Goal: Task Accomplishment & Management: Complete application form

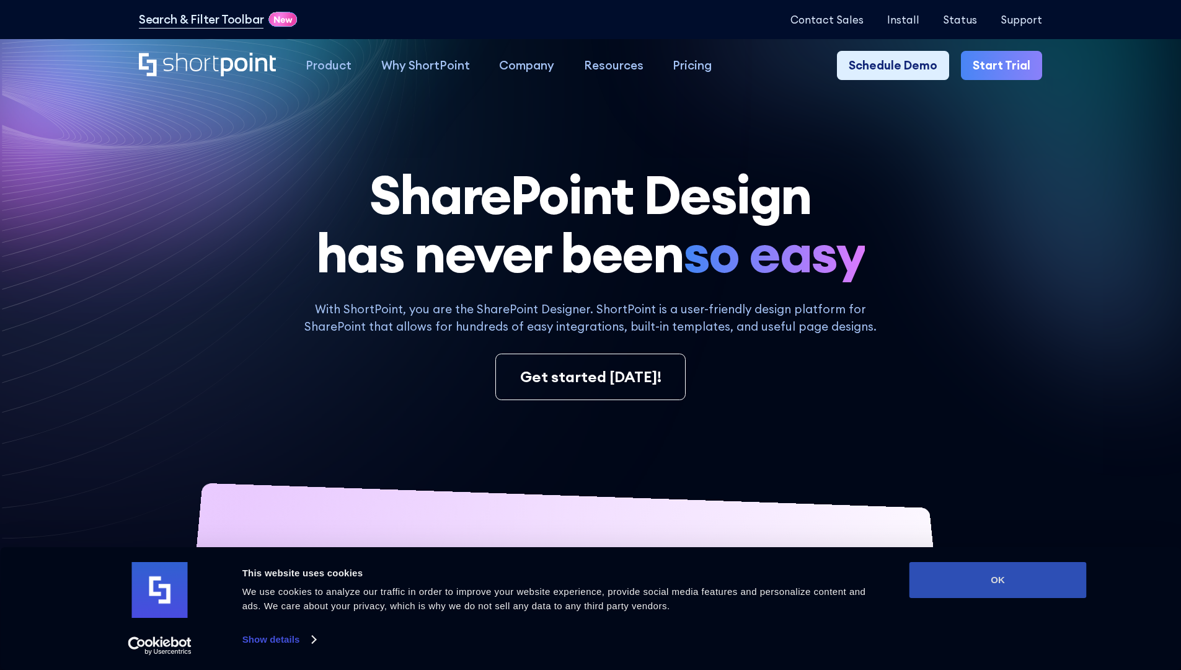
click at [998, 580] on button "OK" at bounding box center [998, 580] width 177 height 36
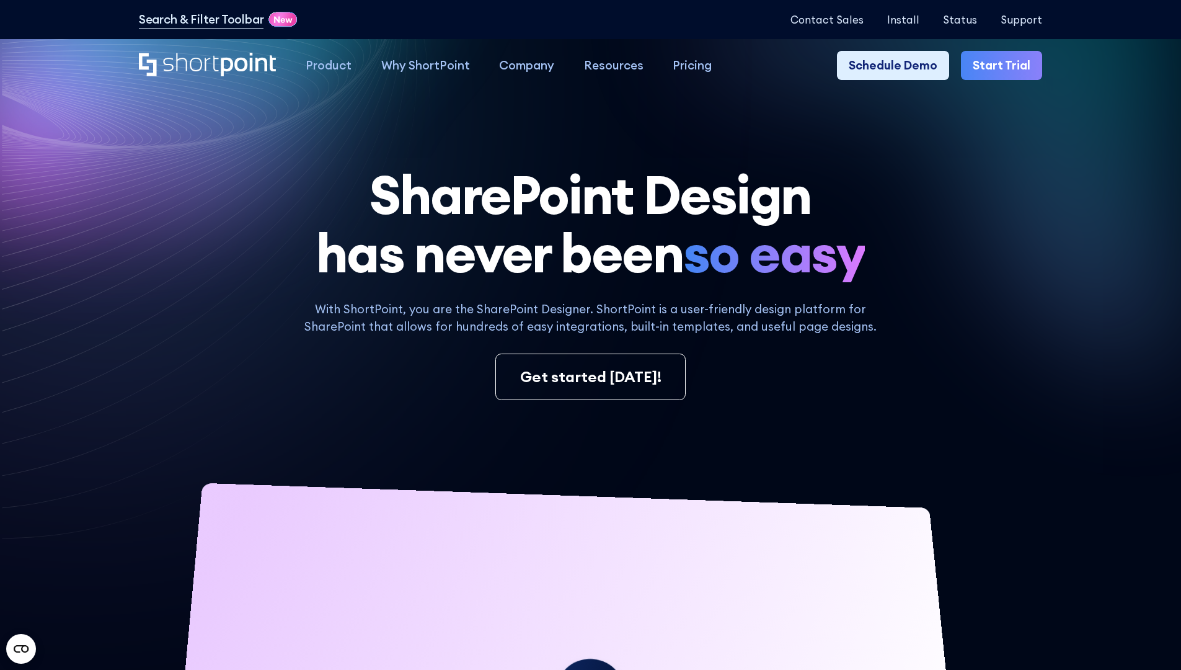
click at [1006, 66] on link "Start Trial" at bounding box center [1001, 66] width 81 height 30
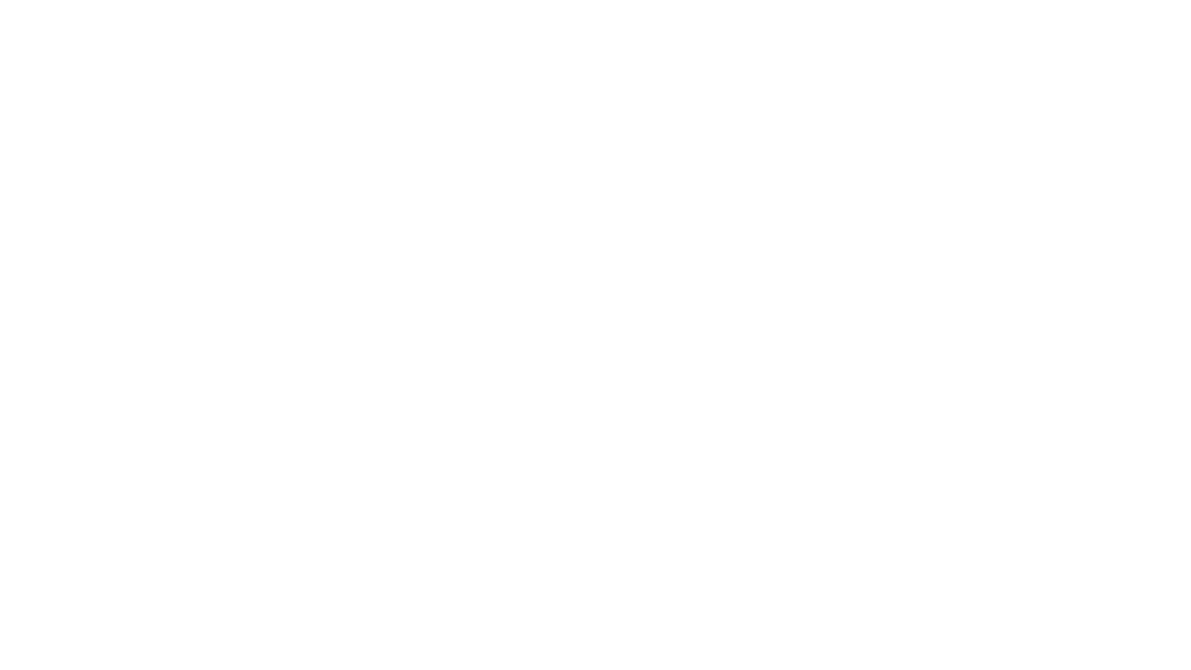
type input "Berkuskv"
type input "test@shortpoint.com"
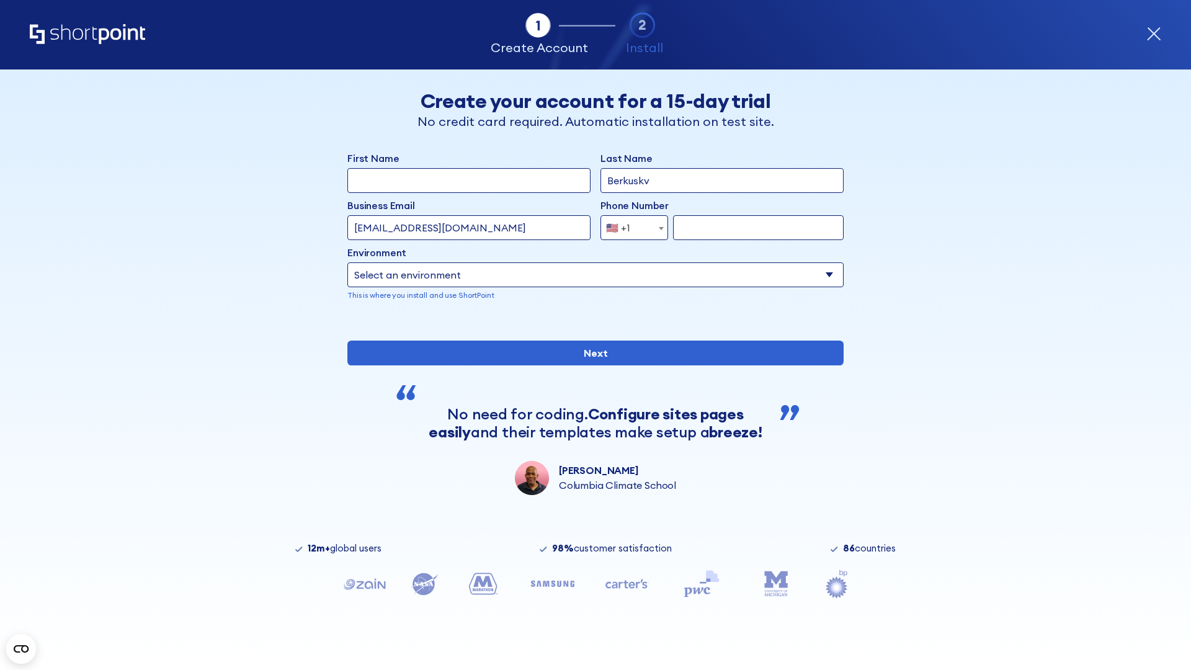
type input "2125556789"
select select "Microsoft 365"
type input "2125556789"
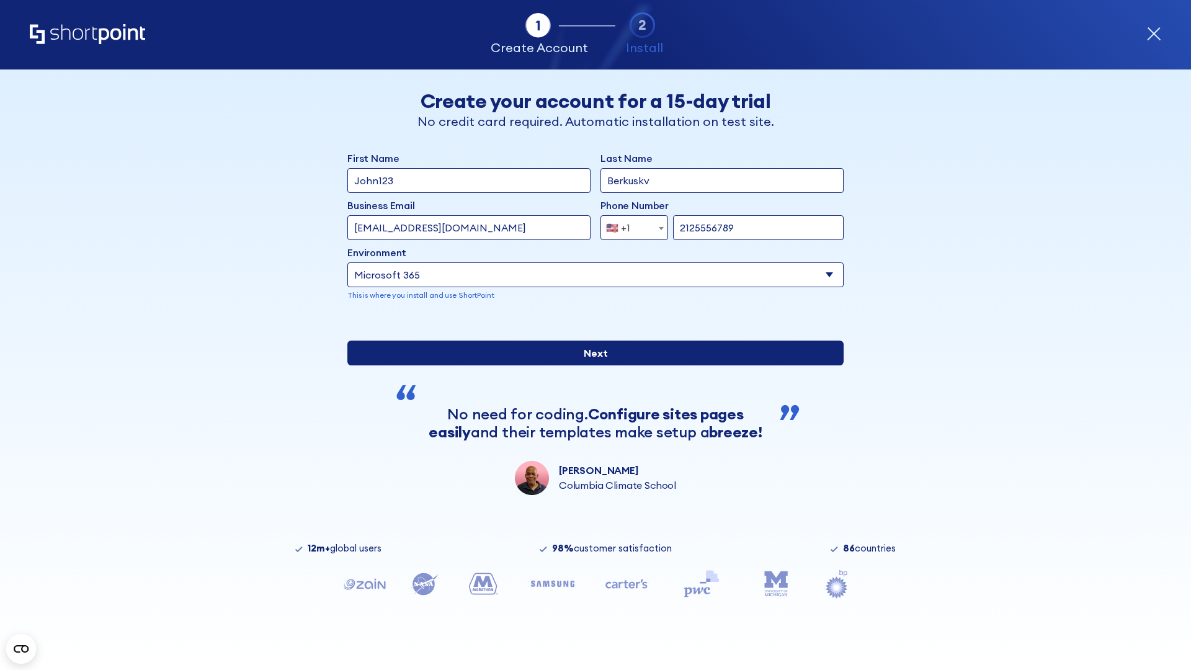
click at [590, 469] on div "First Name John123 Last Name Berkuskv Business Email Invalid Email Address test…" at bounding box center [595, 323] width 496 height 344
click at [590, 365] on input "Next" at bounding box center [595, 352] width 496 height 25
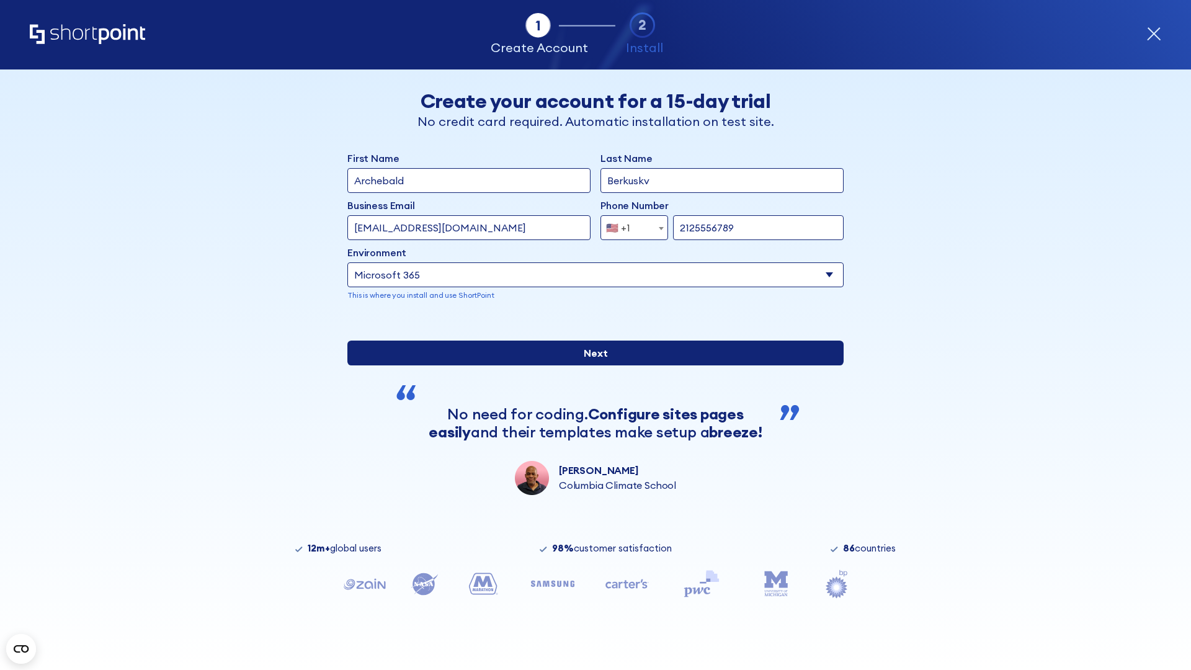
type input "Archebald"
click at [590, 365] on input "Next" at bounding box center [595, 352] width 496 height 25
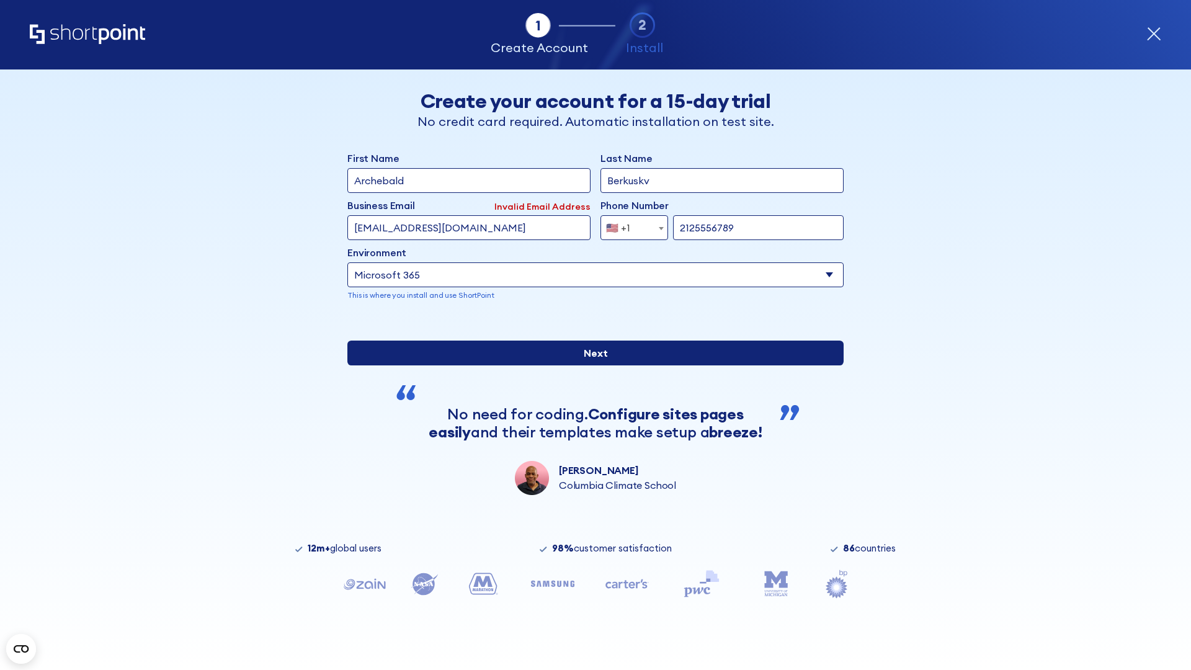
click at [590, 365] on input "Next" at bounding box center [595, 352] width 496 height 25
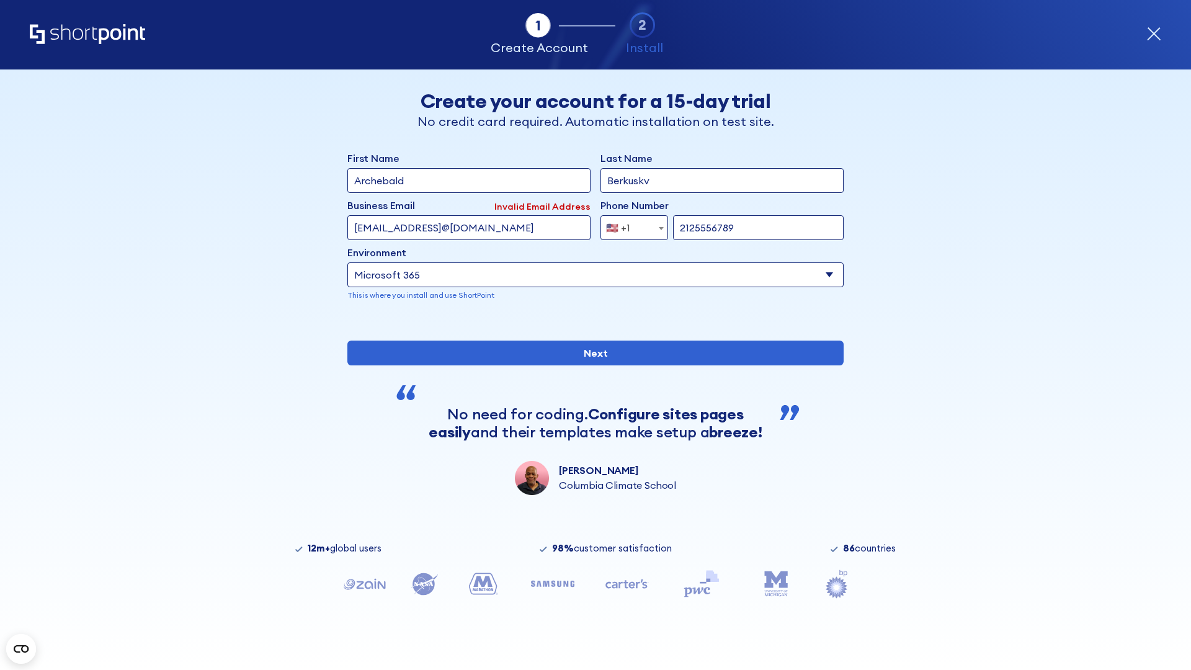
type input "testEmail@protonmail.comtest@shortpoint.com"
click at [630, 228] on span "🇺🇸 +1" at bounding box center [622, 227] width 42 height 25
select select "+966"
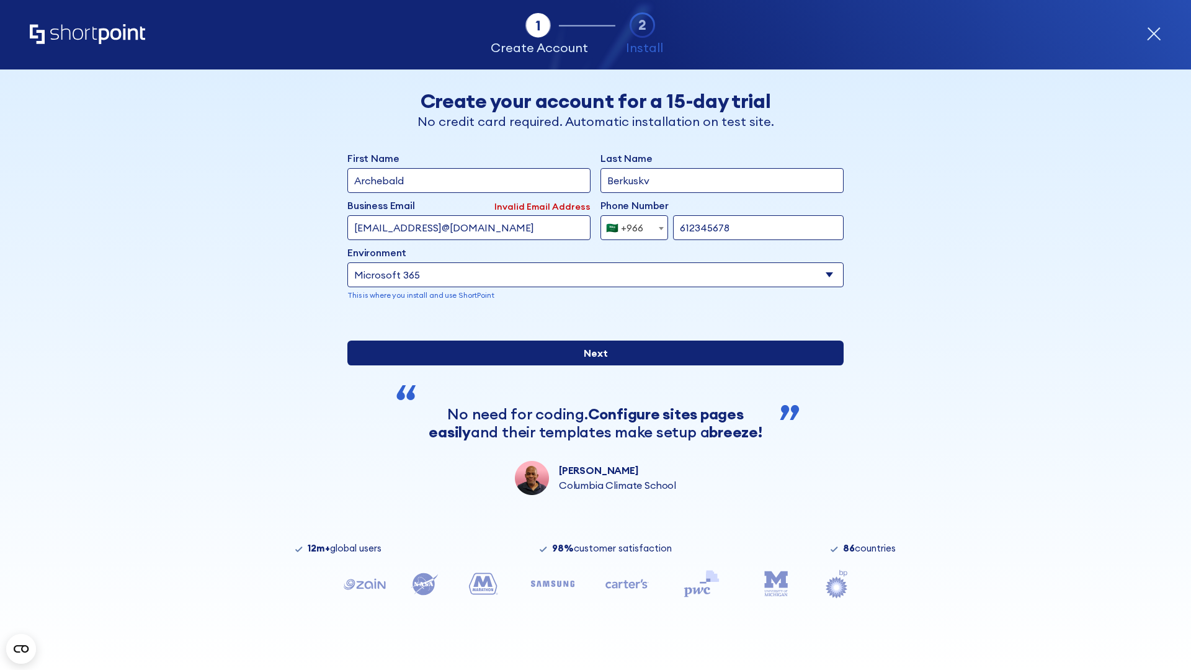
type input "612345678"
click at [590, 365] on input "Next" at bounding box center [595, 352] width 496 height 25
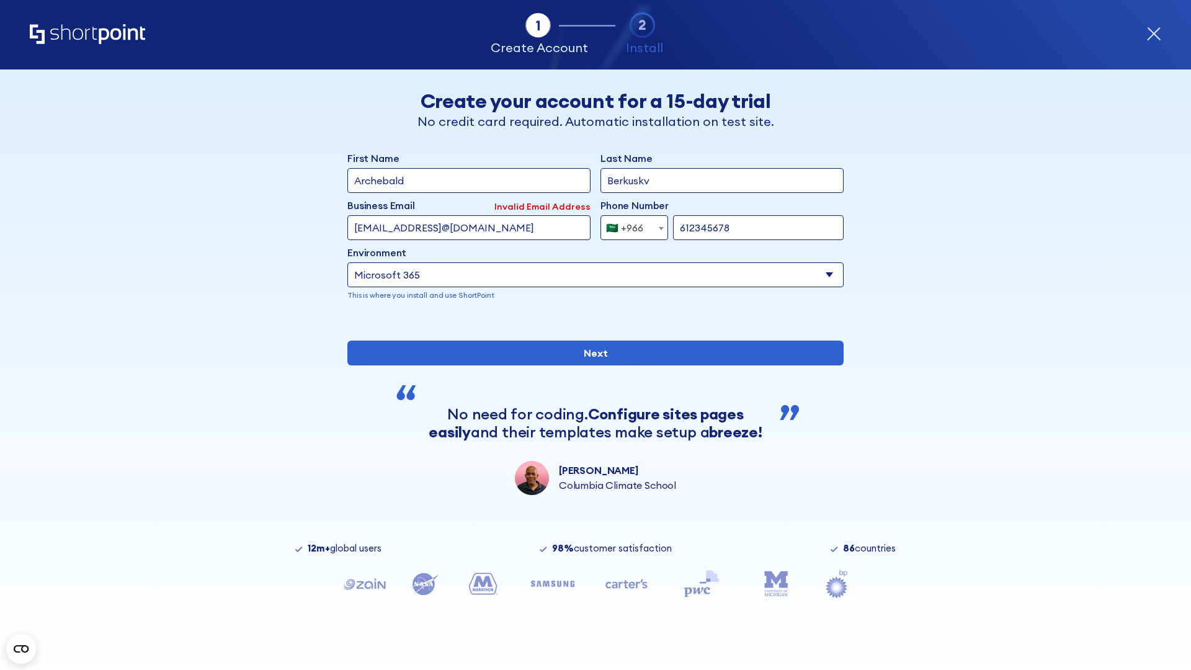
click at [630, 228] on div "🇸🇦 +966" at bounding box center [624, 227] width 37 height 25
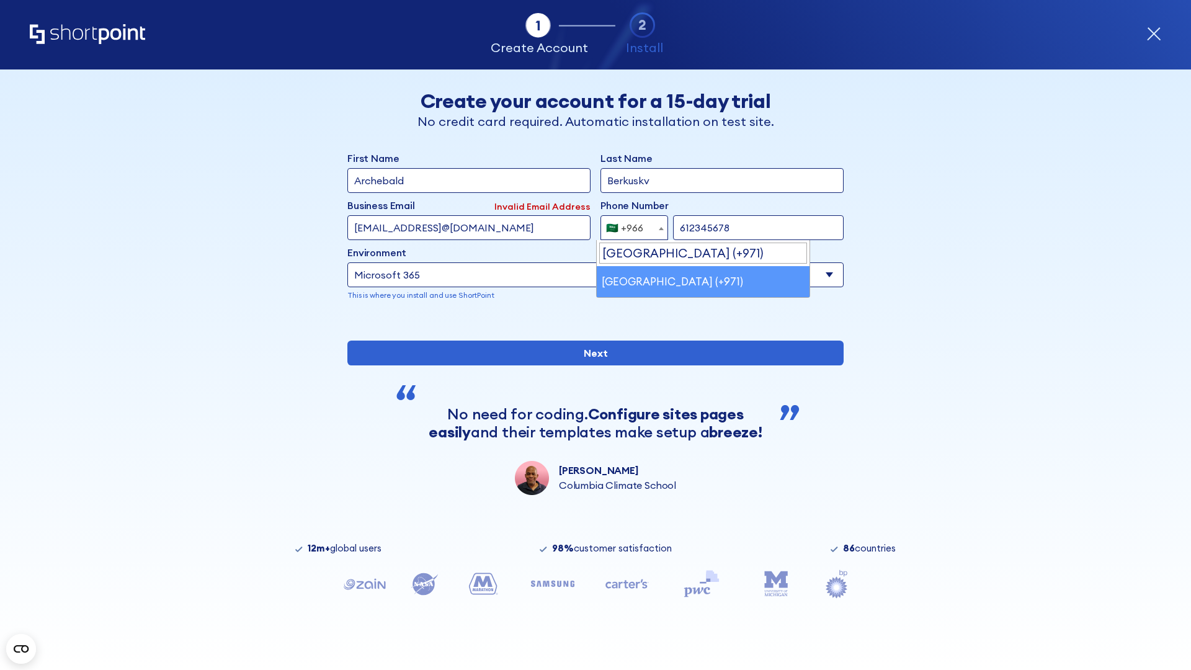
select select "+971"
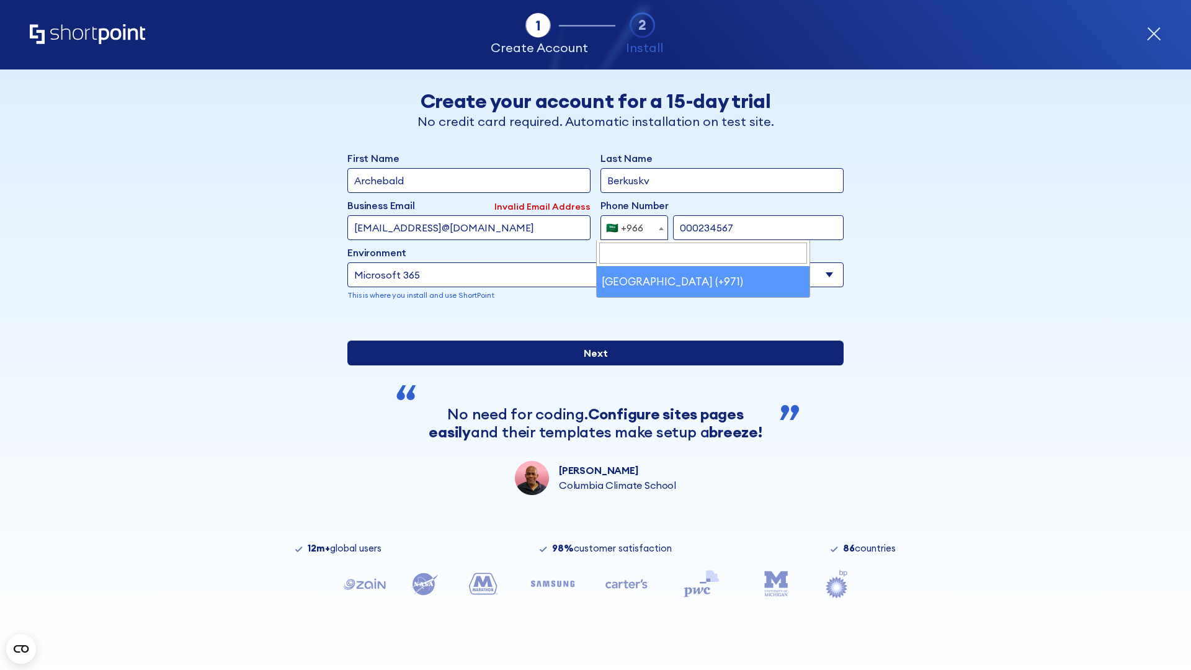
type input "000234567"
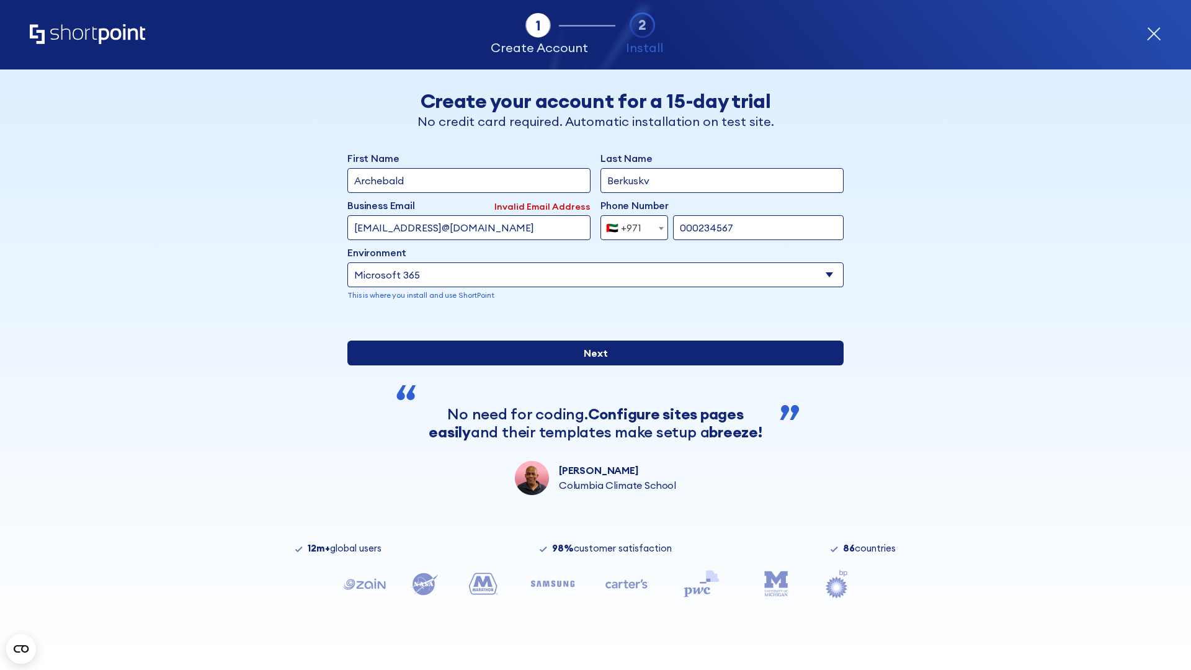
click at [590, 365] on input "Next" at bounding box center [595, 352] width 496 height 25
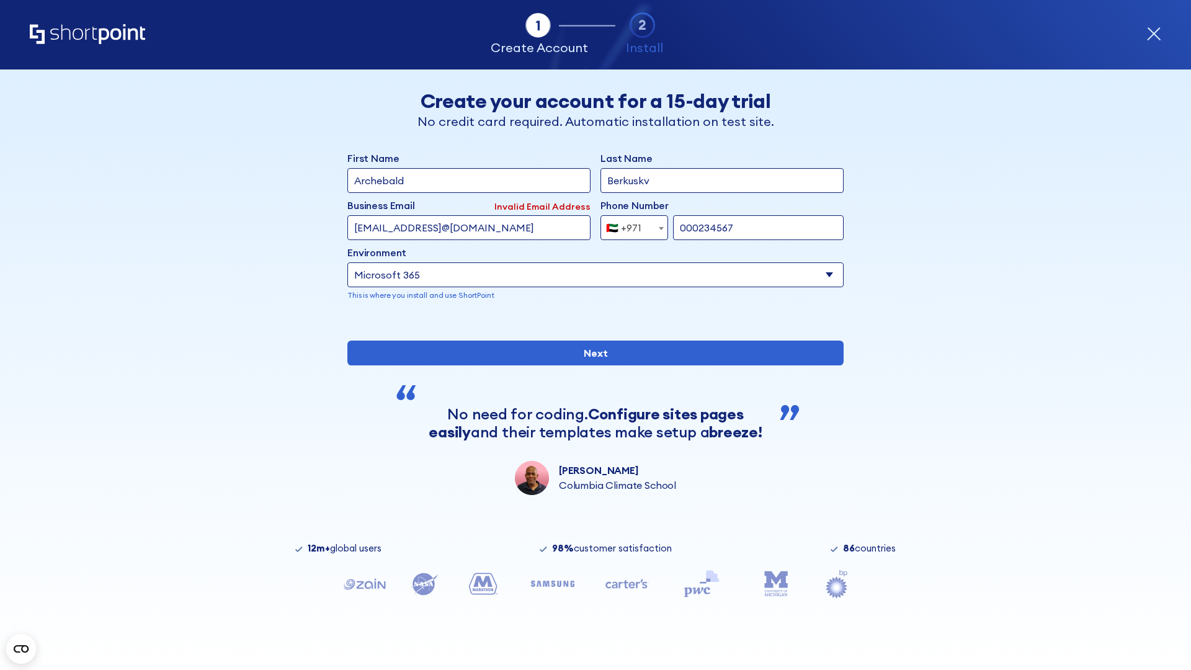
click at [630, 228] on div "🇦🇪 +971" at bounding box center [623, 227] width 35 height 25
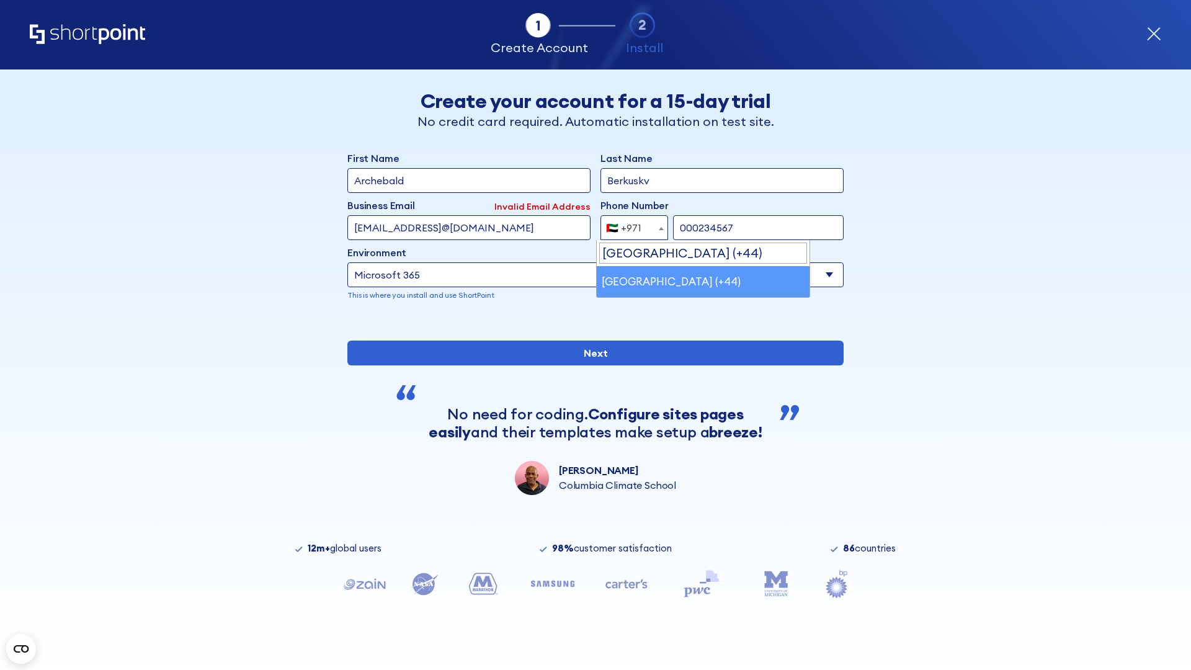
select select "+44"
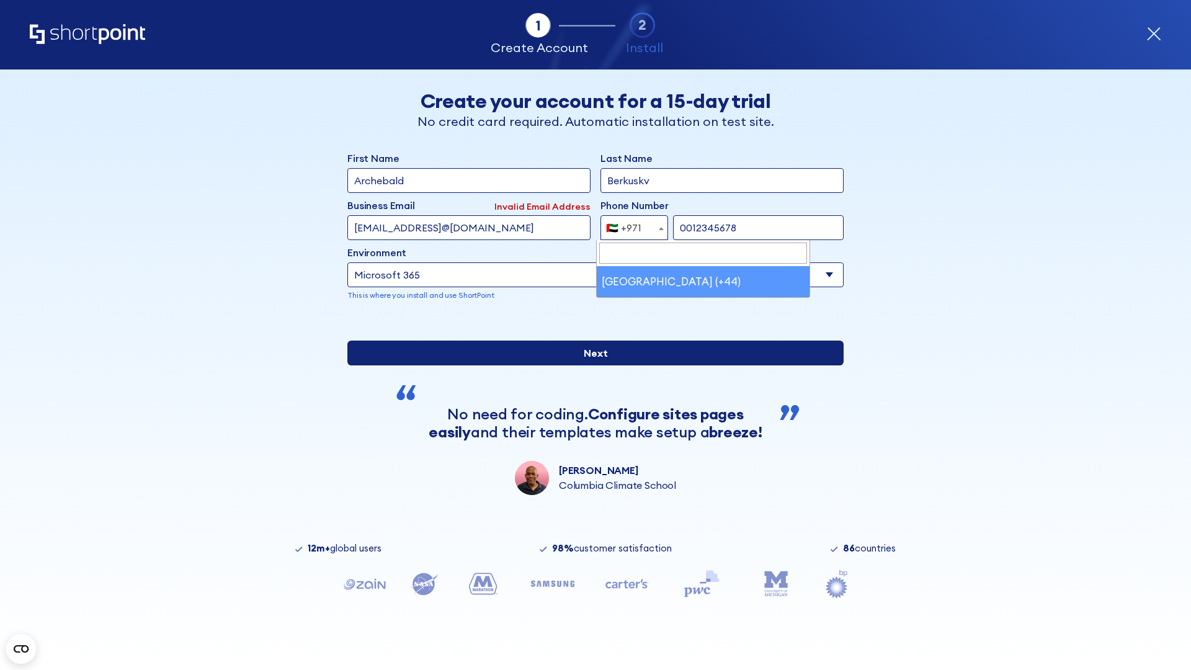
type input "0012345678"
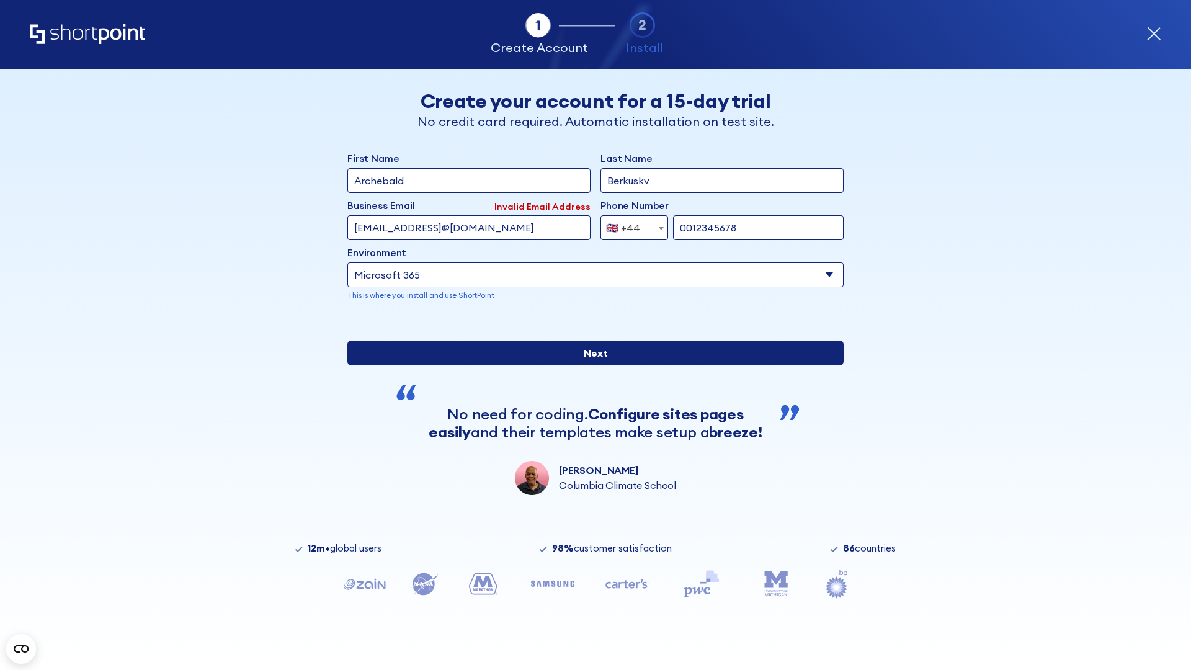
click at [590, 365] on input "Next" at bounding box center [595, 352] width 496 height 25
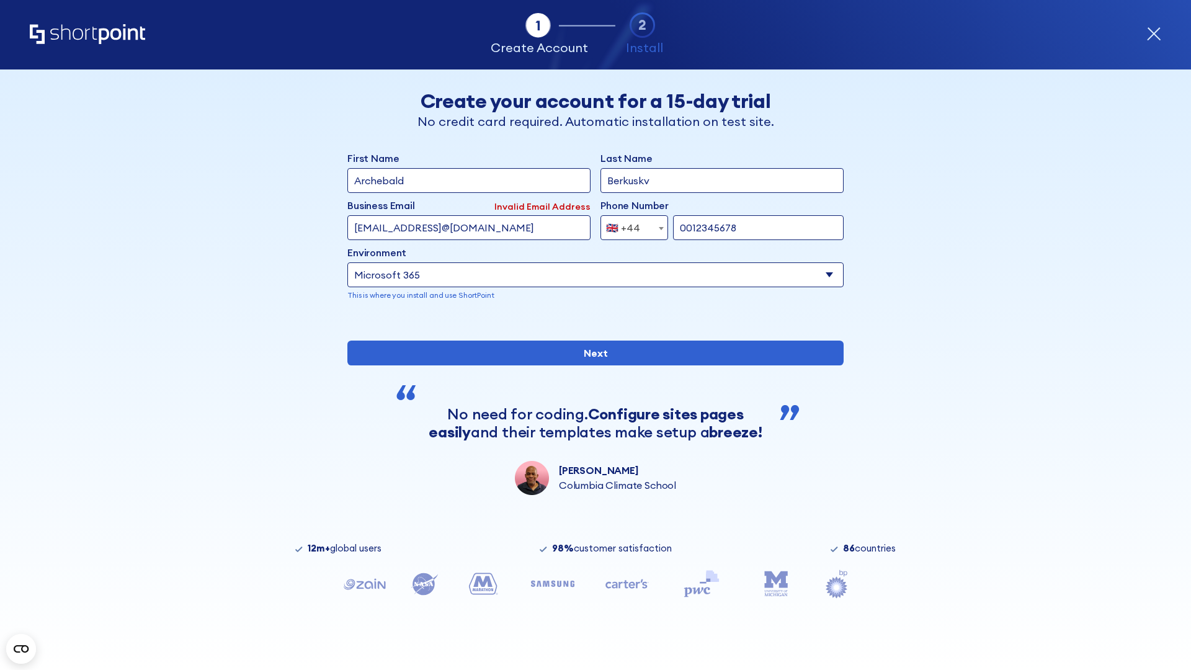
click at [630, 228] on div "🇬🇧 +44" at bounding box center [623, 227] width 34 height 25
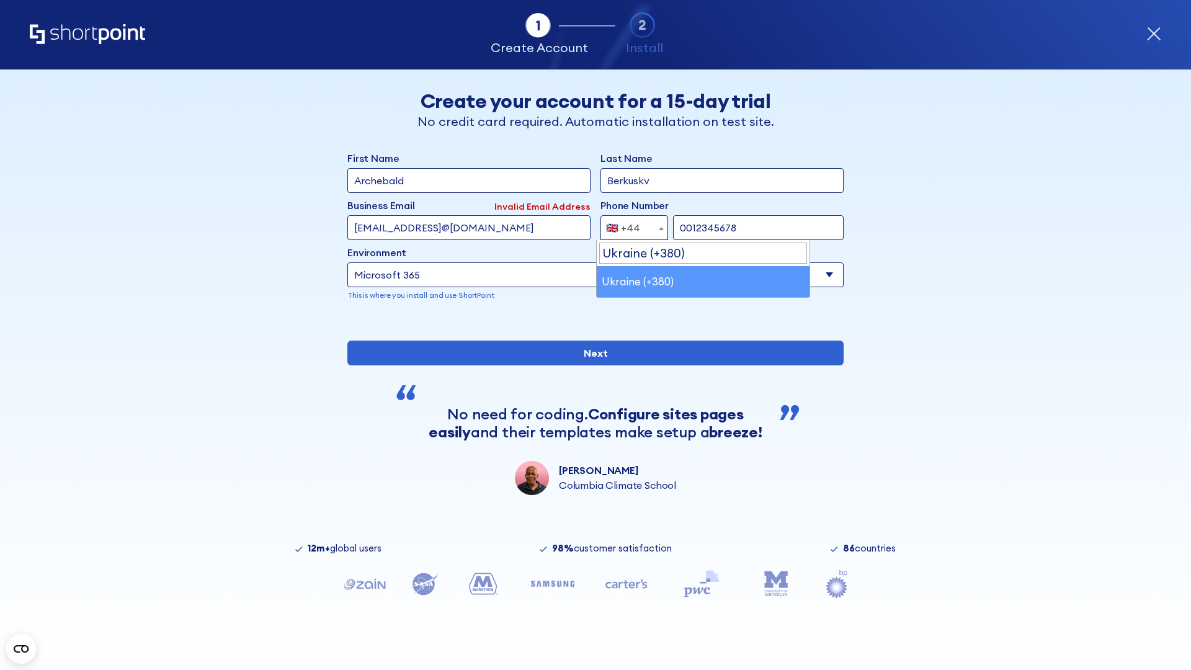
select select "+380"
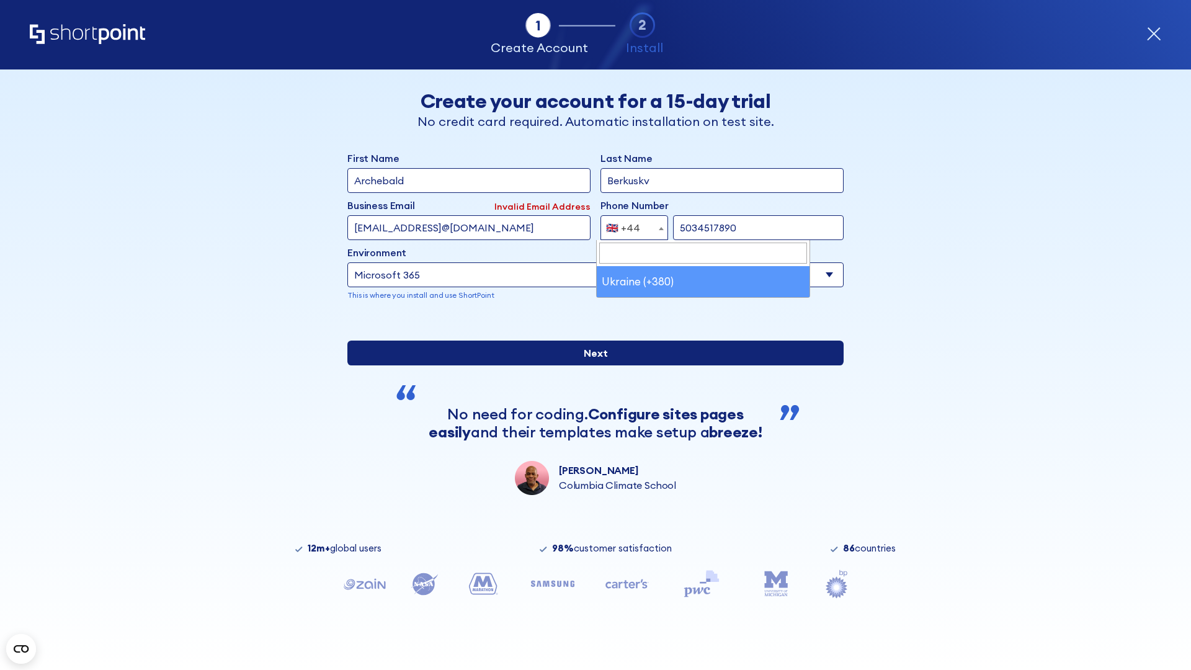
type input "5034517890"
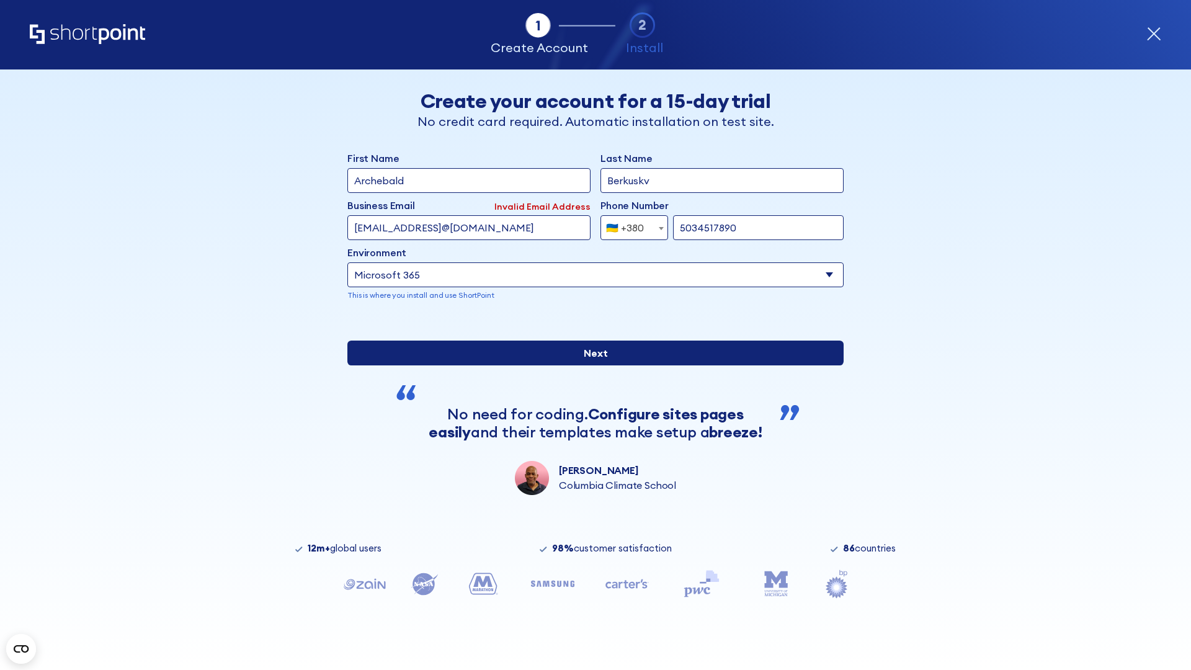
click at [590, 365] on input "Next" at bounding box center [595, 352] width 496 height 25
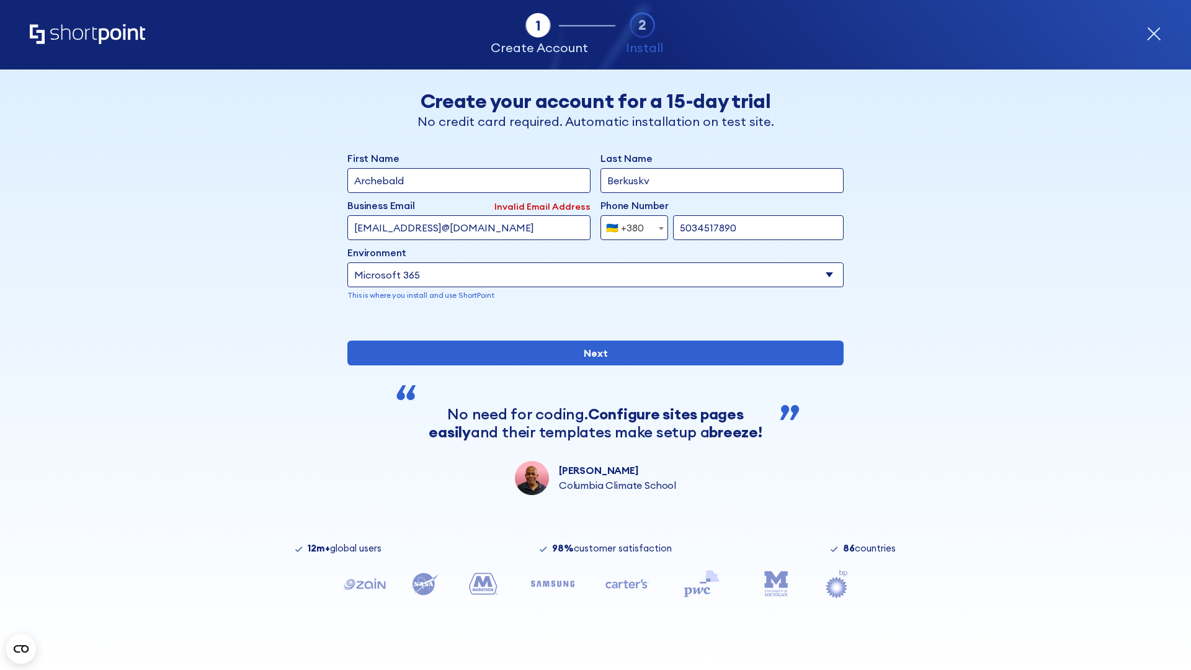
click at [630, 228] on div "🇺🇦 +380" at bounding box center [625, 227] width 38 height 25
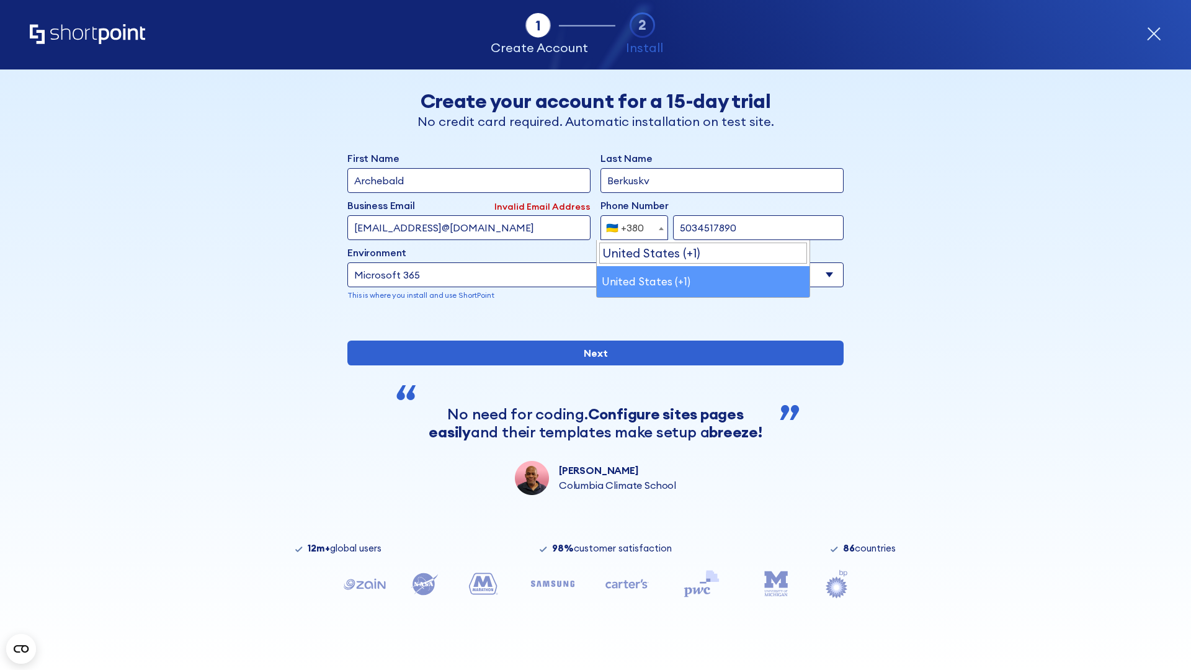
select select "+1"
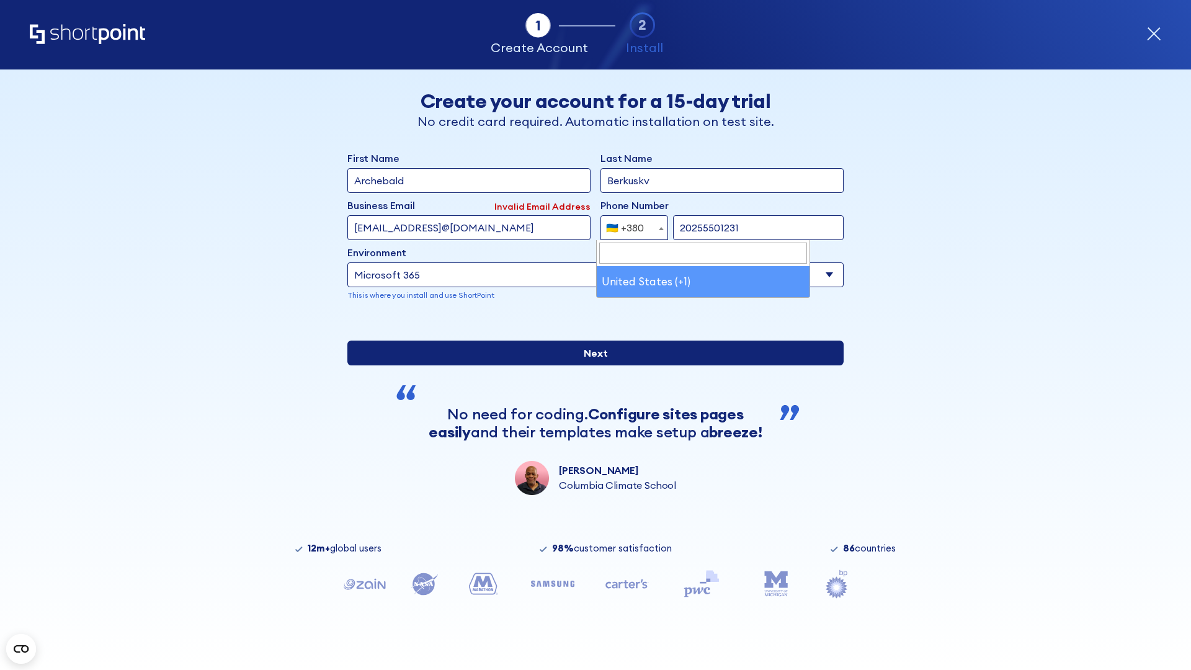
type input "20255501231"
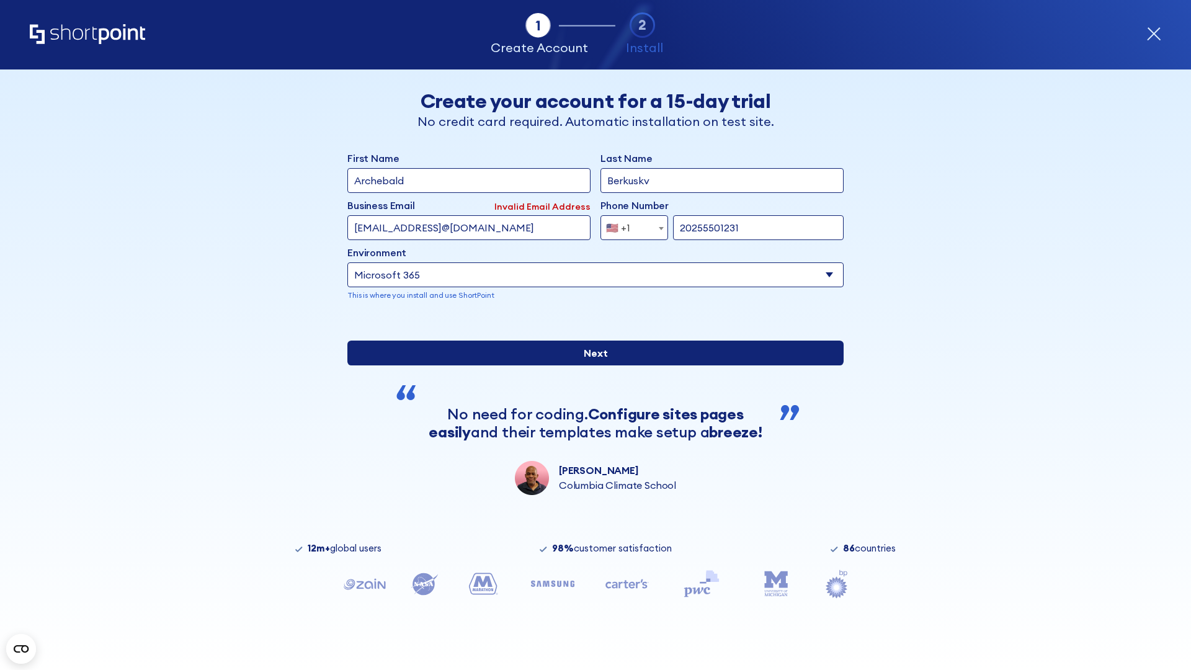
click at [590, 365] on input "Next" at bounding box center [595, 352] width 496 height 25
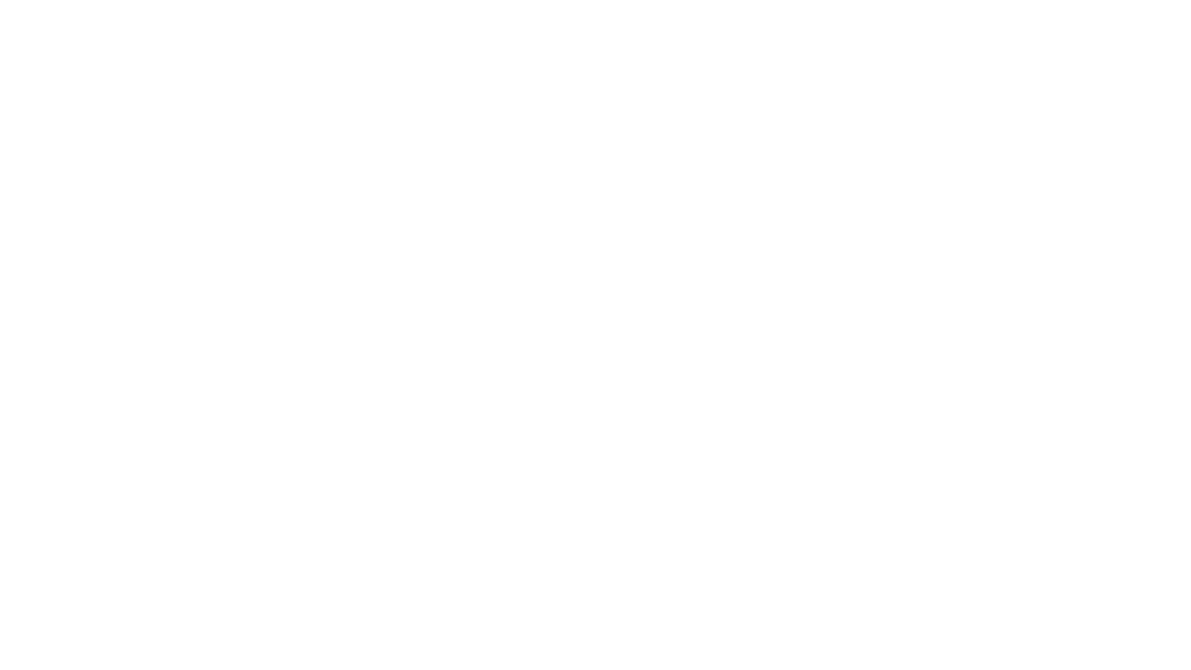
type input "Mary-Jane"
type input "Berkuskv"
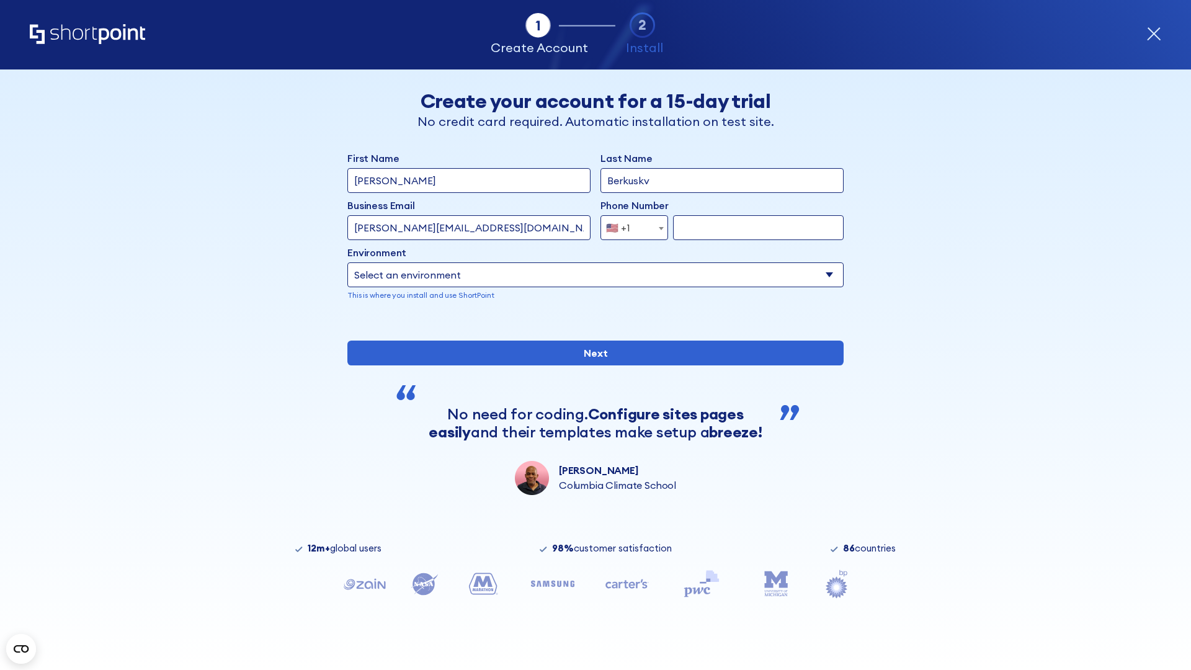
type input "john@company.com"
click at [630, 225] on span "🇺🇸 +1" at bounding box center [622, 227] width 42 height 25
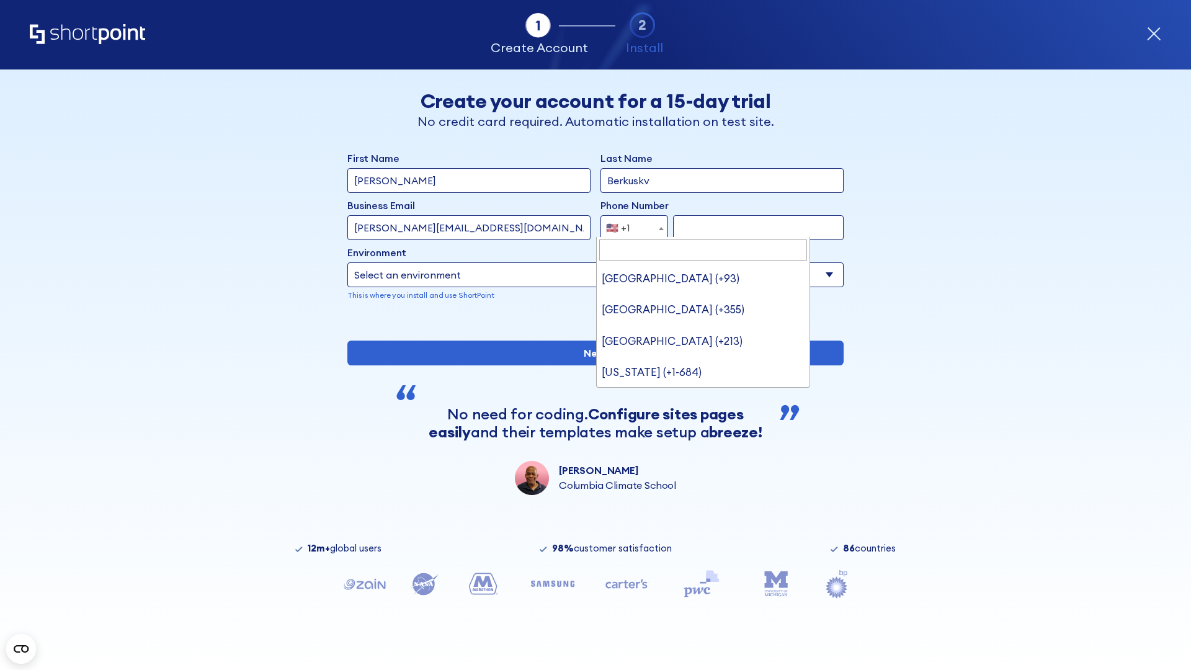
type input "[GEOGRAPHIC_DATA] (+966)"
select select "+966"
type input "512345678"
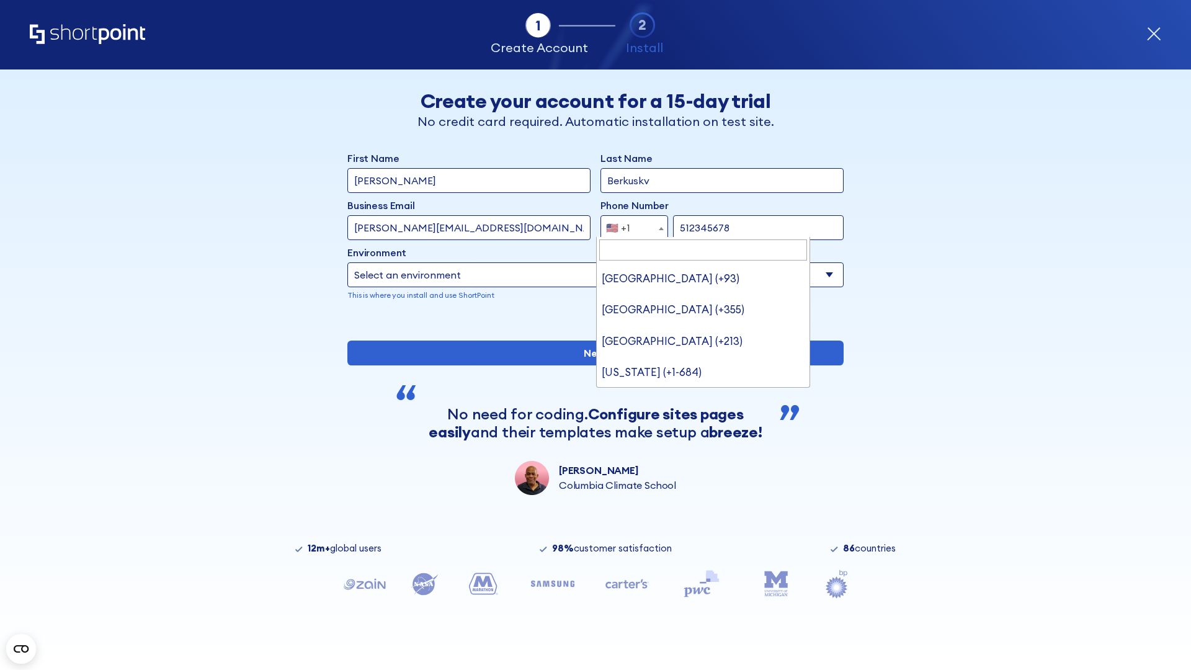
select select "Microsoft 365"
type input "512345678"
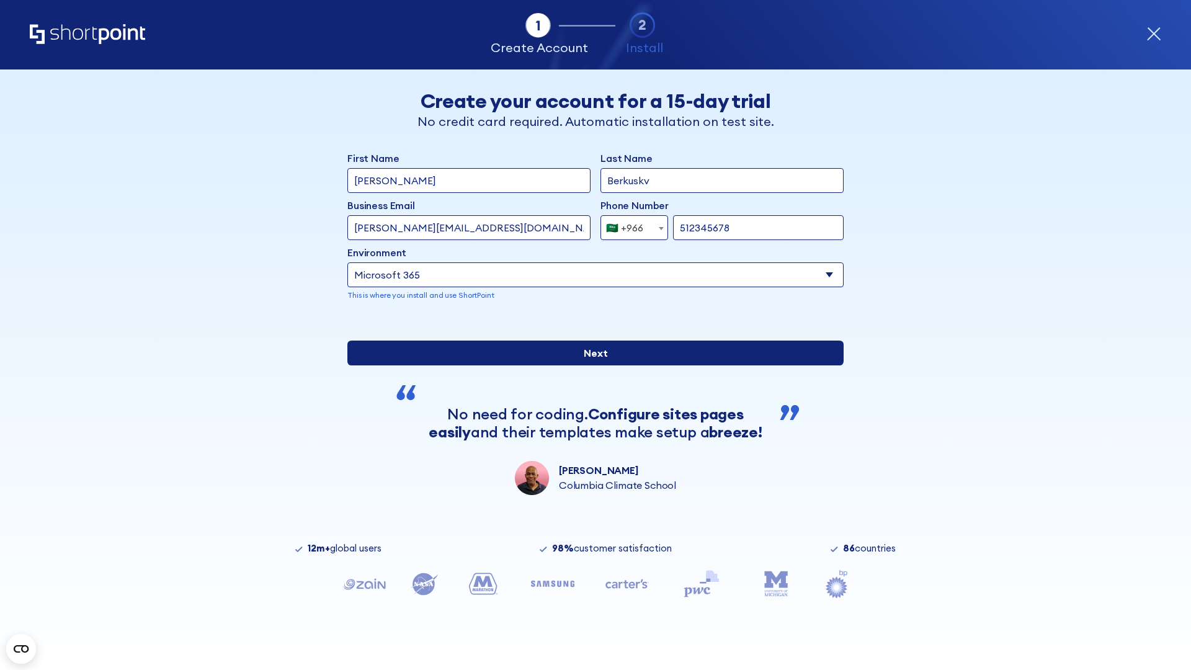
click at [590, 365] on input "Next" at bounding box center [595, 352] width 496 height 25
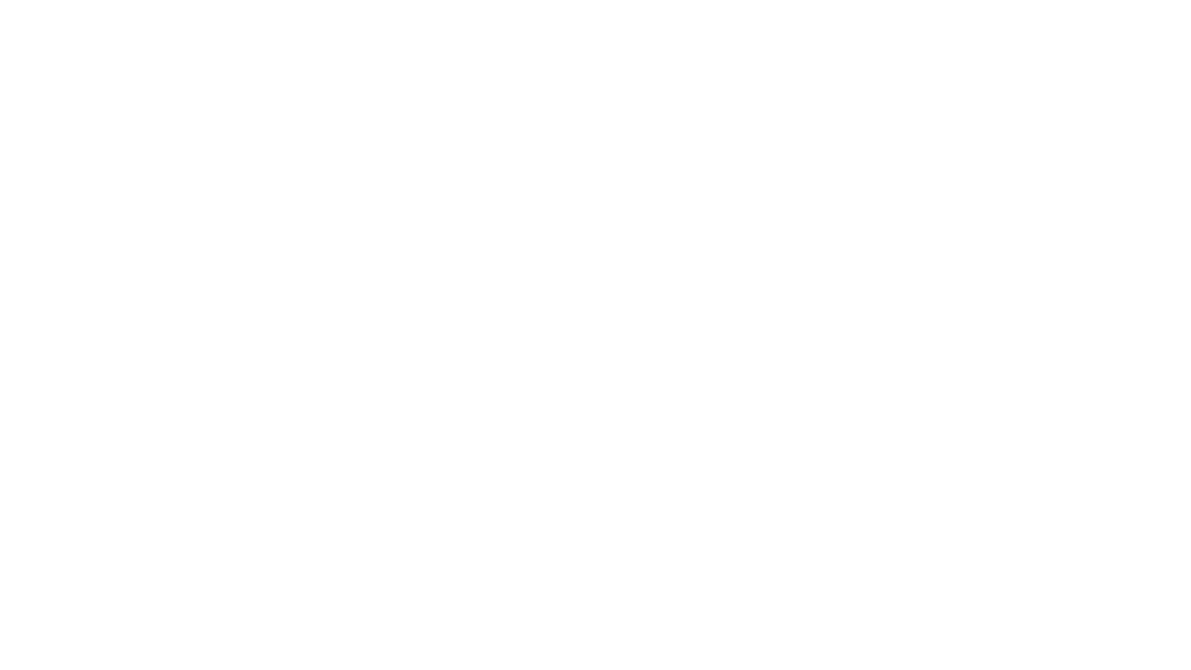
select select "+966"
type input "[PERSON_NAME]"
type input "Berkuskv"
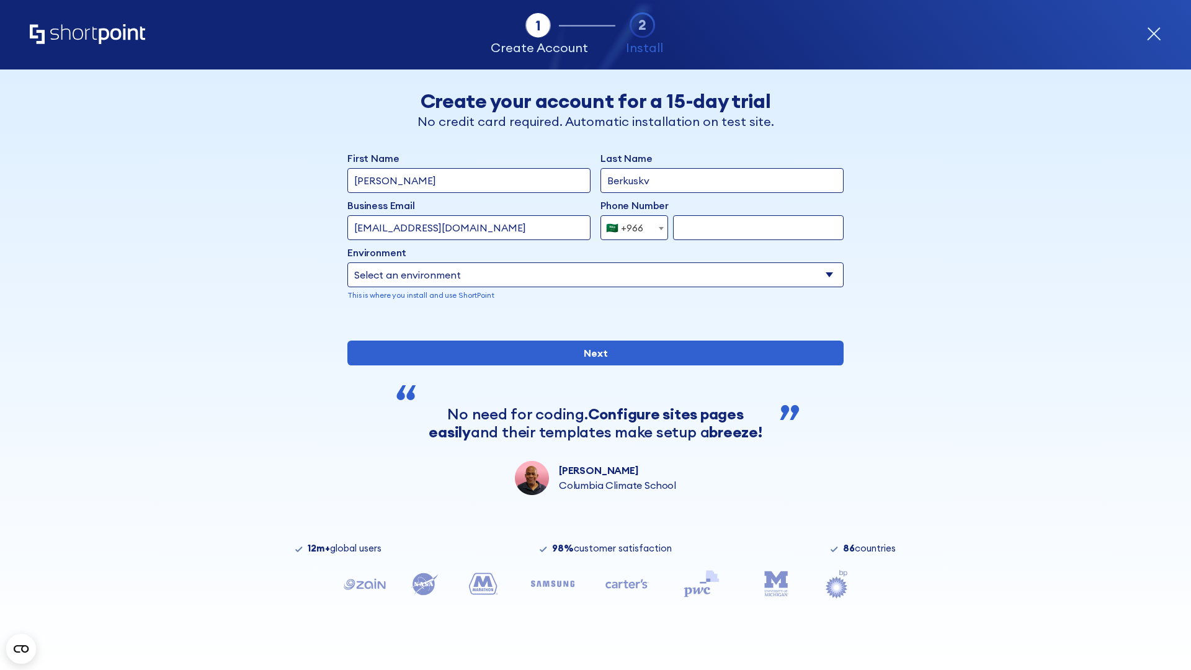
type input "hr@mybusiness.org"
click at [630, 225] on div "🇸🇦 +966" at bounding box center [624, 227] width 37 height 25
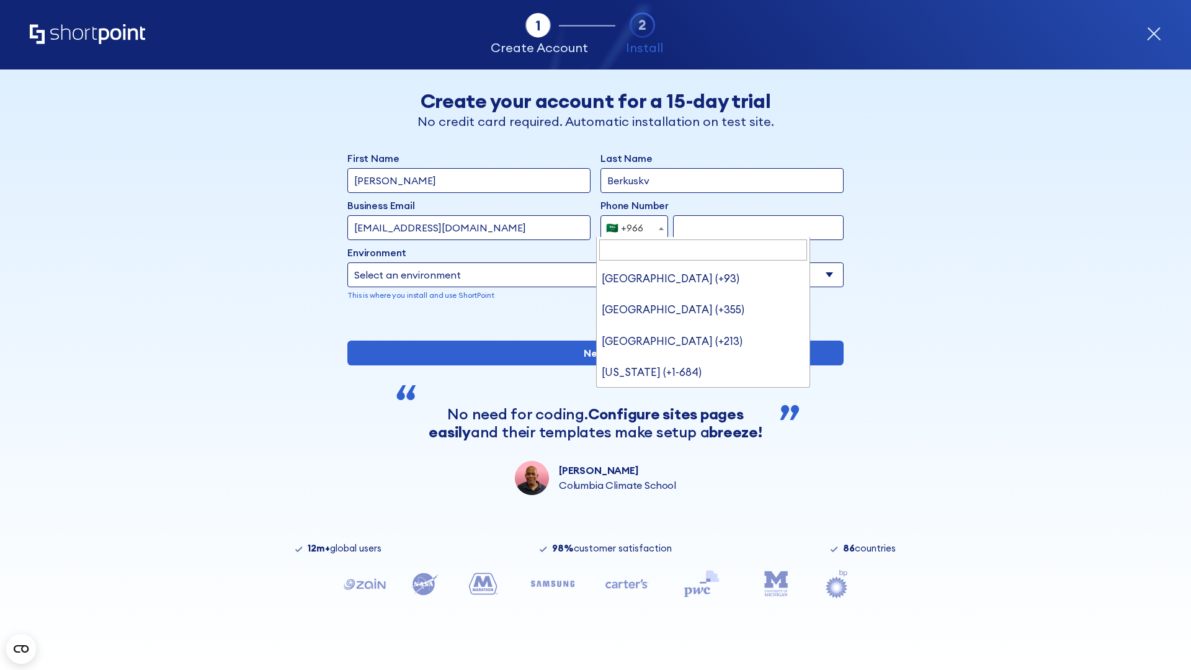
type input "[GEOGRAPHIC_DATA] (+971)"
select select "+971"
type input "501234567"
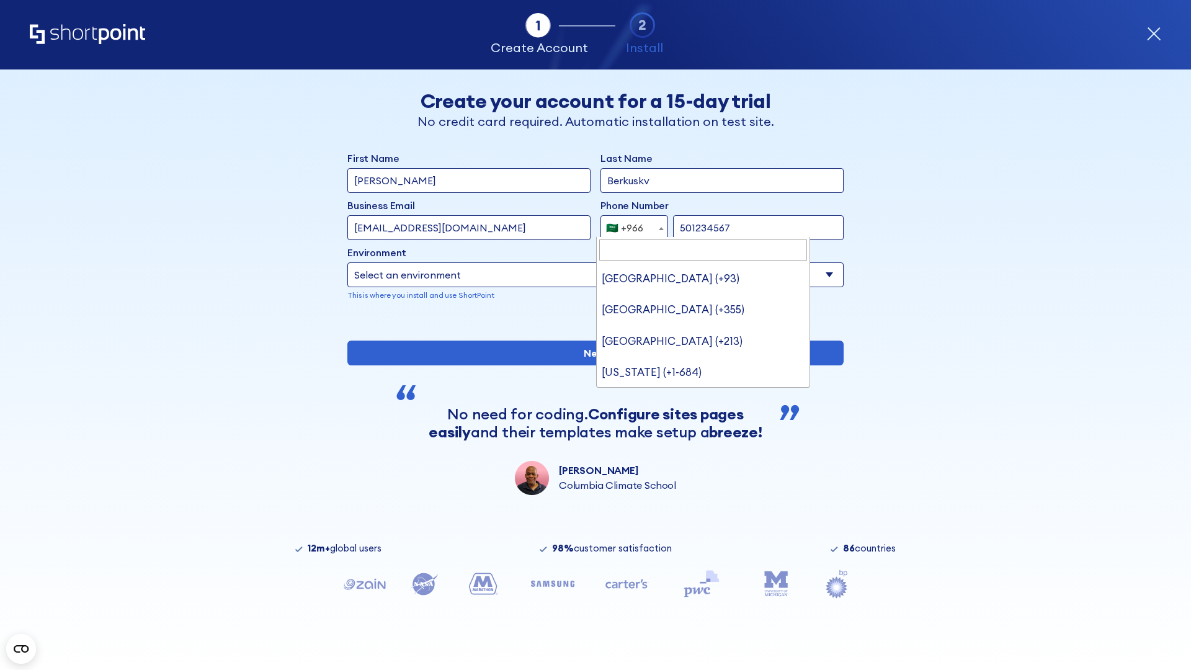
select select "Microsoft 365"
type input "501234567"
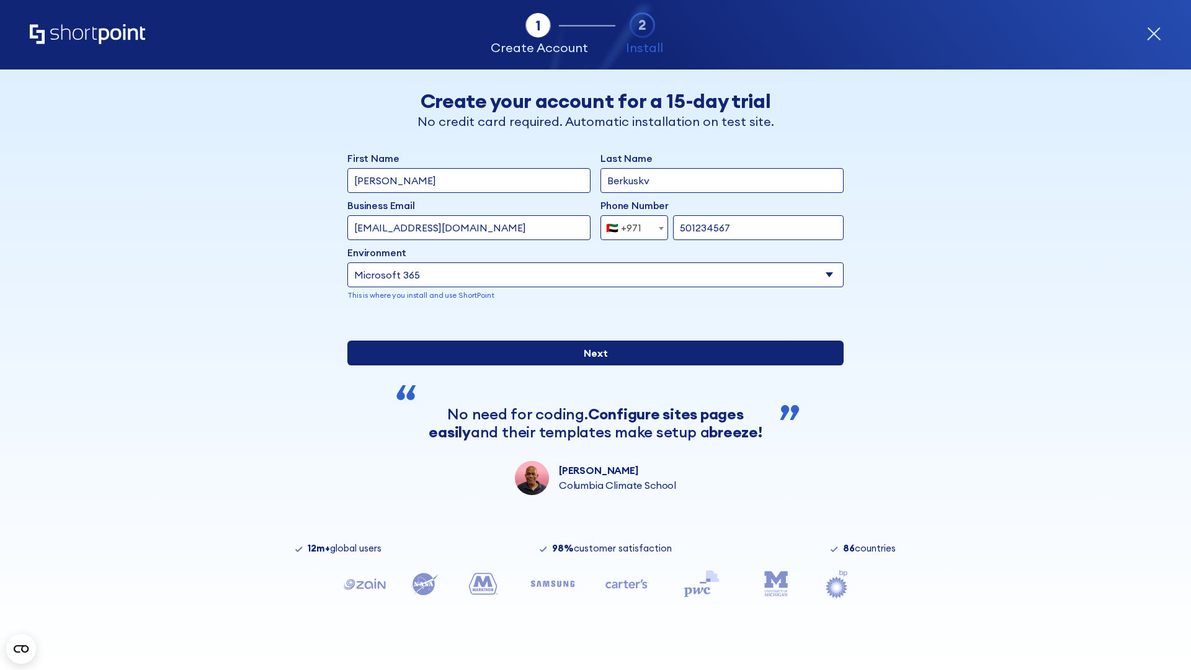
click at [590, 365] on input "Next" at bounding box center [595, 352] width 496 height 25
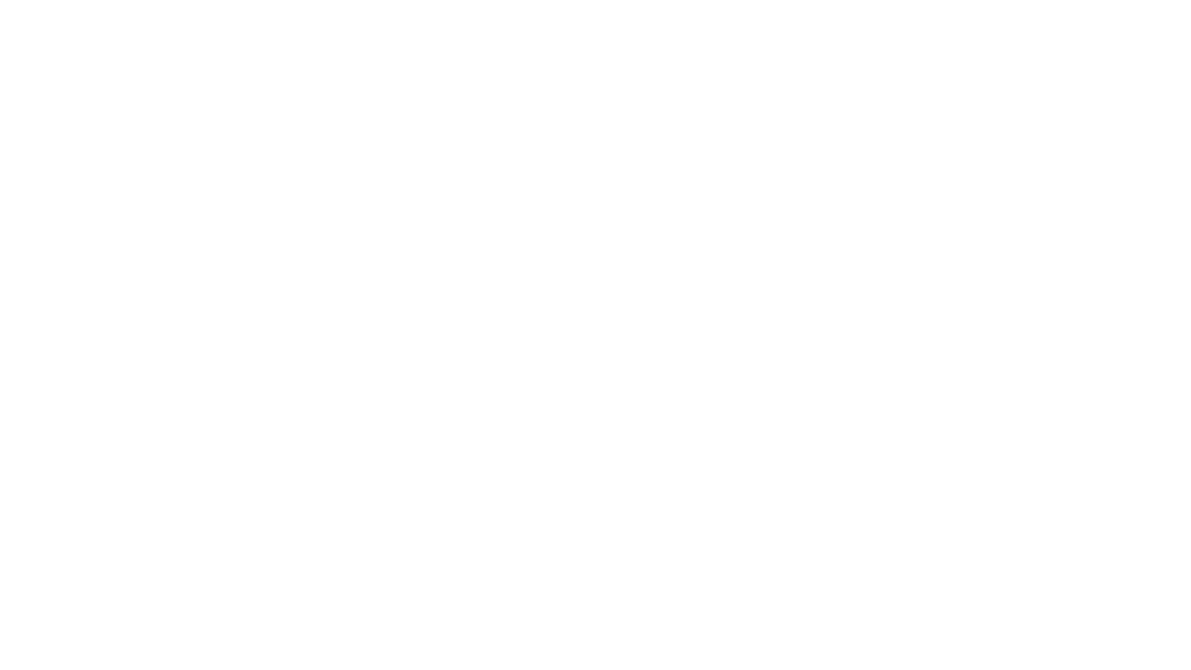
select select "+971"
type input "[PERSON_NAME]"
type input "Berkuskv"
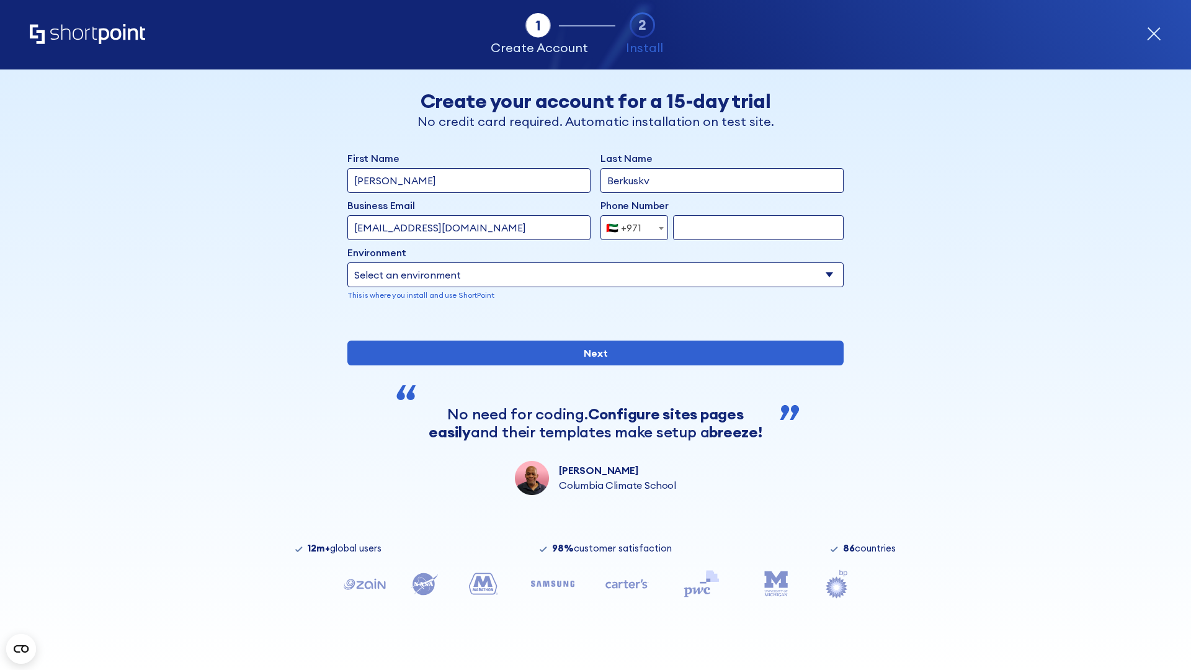
type input "[EMAIL_ADDRESS][DOMAIN_NAME]"
click at [630, 225] on div "🇦🇪 +971" at bounding box center [623, 227] width 35 height 25
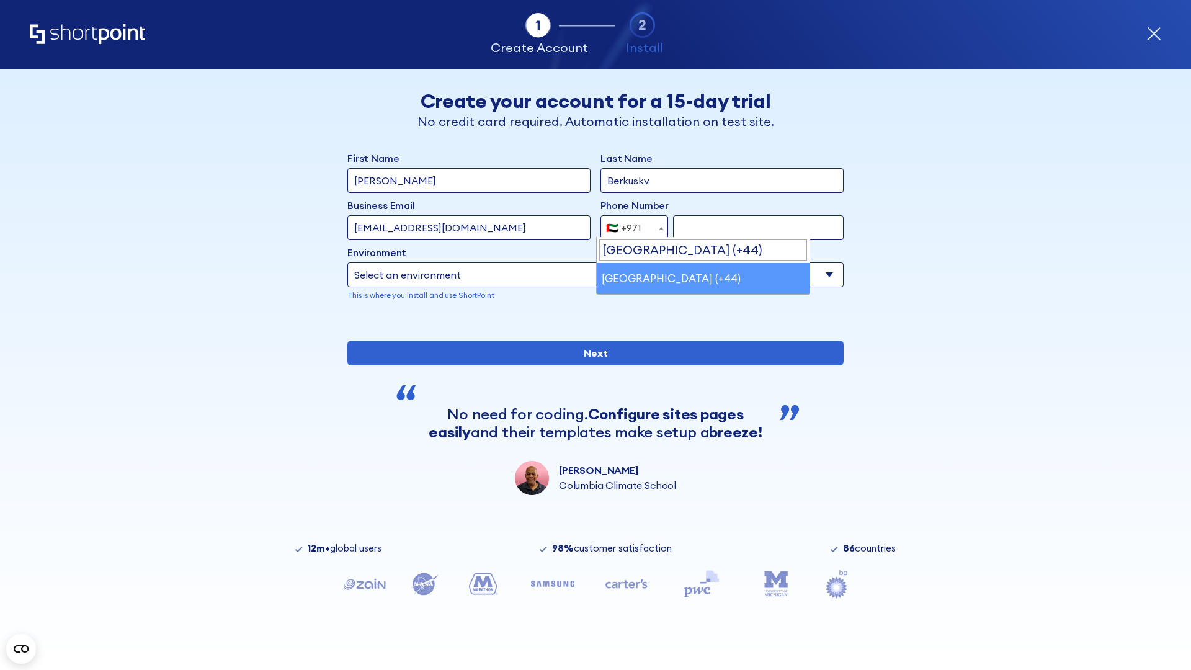
scroll to position [3, 0]
select select "+44"
type input "7912345678"
select select "Microsoft 365"
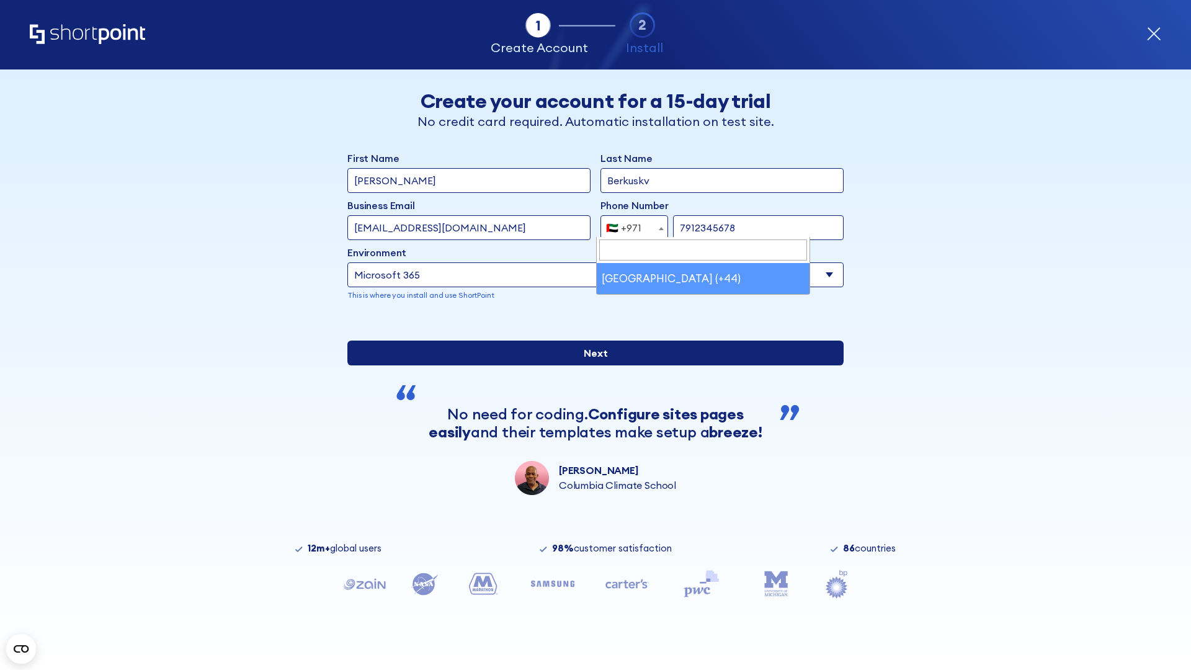
type input "7912345678"
click at [590, 365] on input "Next" at bounding box center [595, 352] width 496 height 25
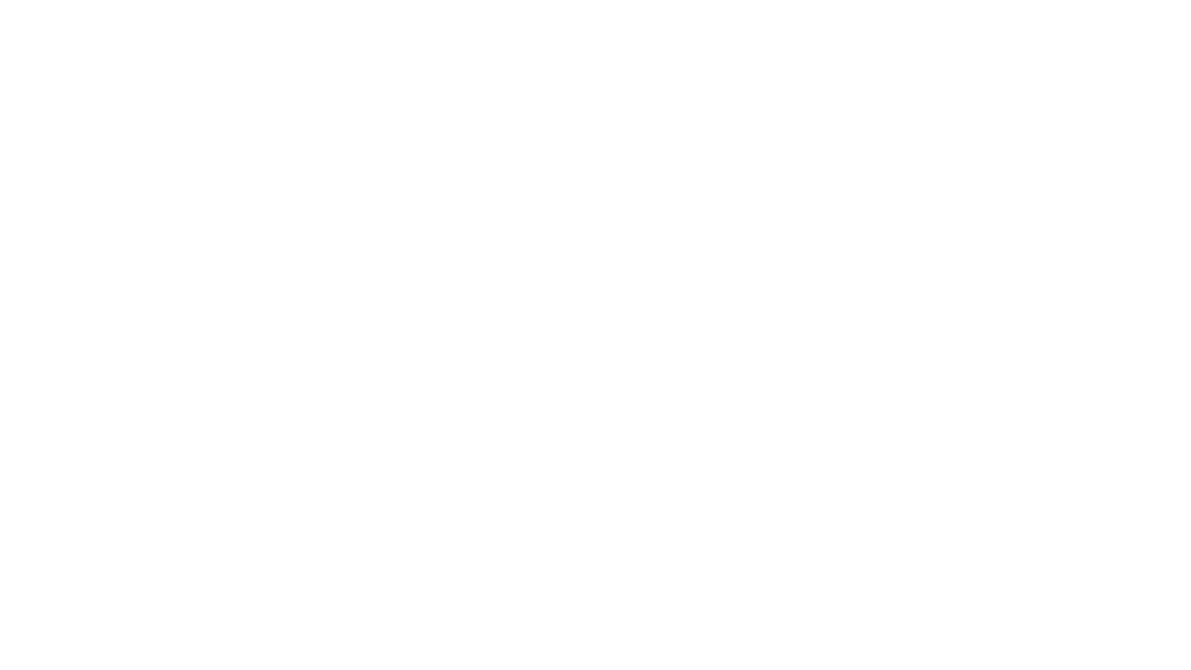
select select "+44"
type input "JR Smith"
type input "Berkuskv"
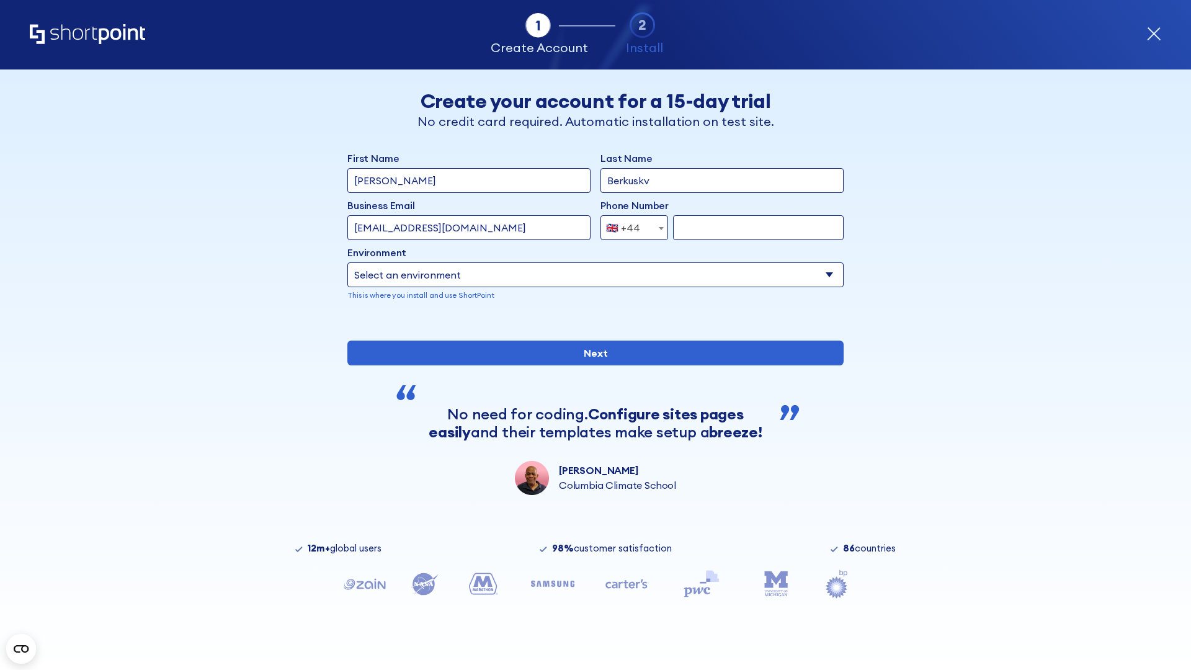
type input "info@startup.tech"
click at [630, 228] on div "🇬🇧 +44" at bounding box center [623, 227] width 34 height 25
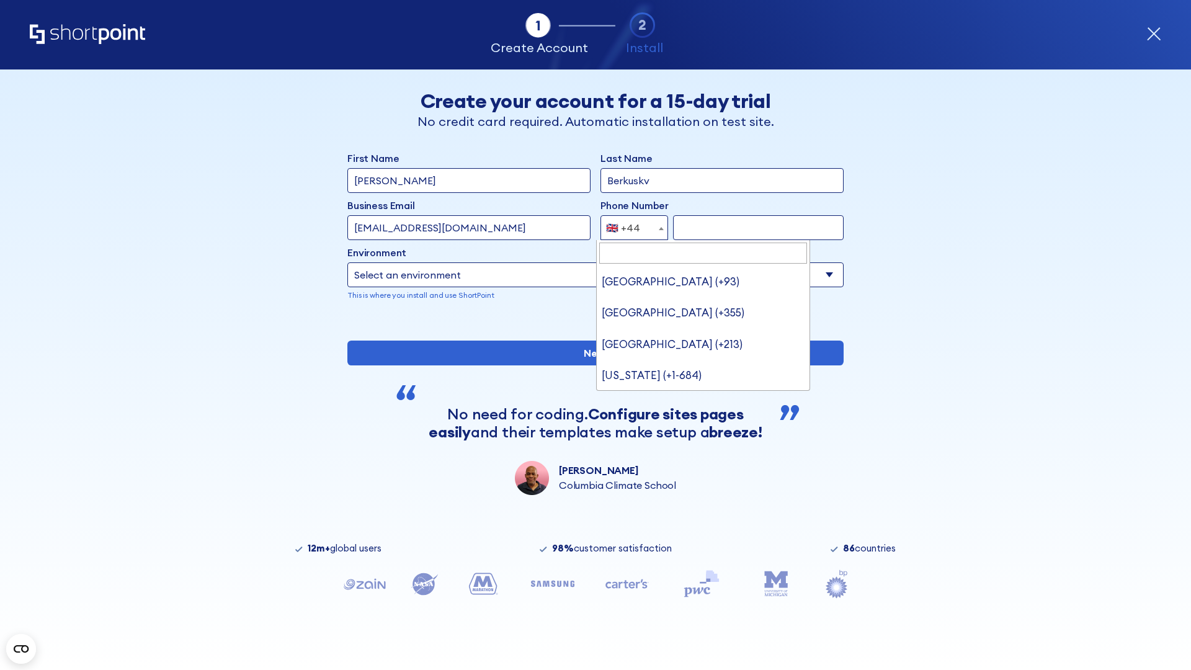
type input "Ukraine (+380)"
select select "+380"
type input "663451789"
select select "Microsoft 365"
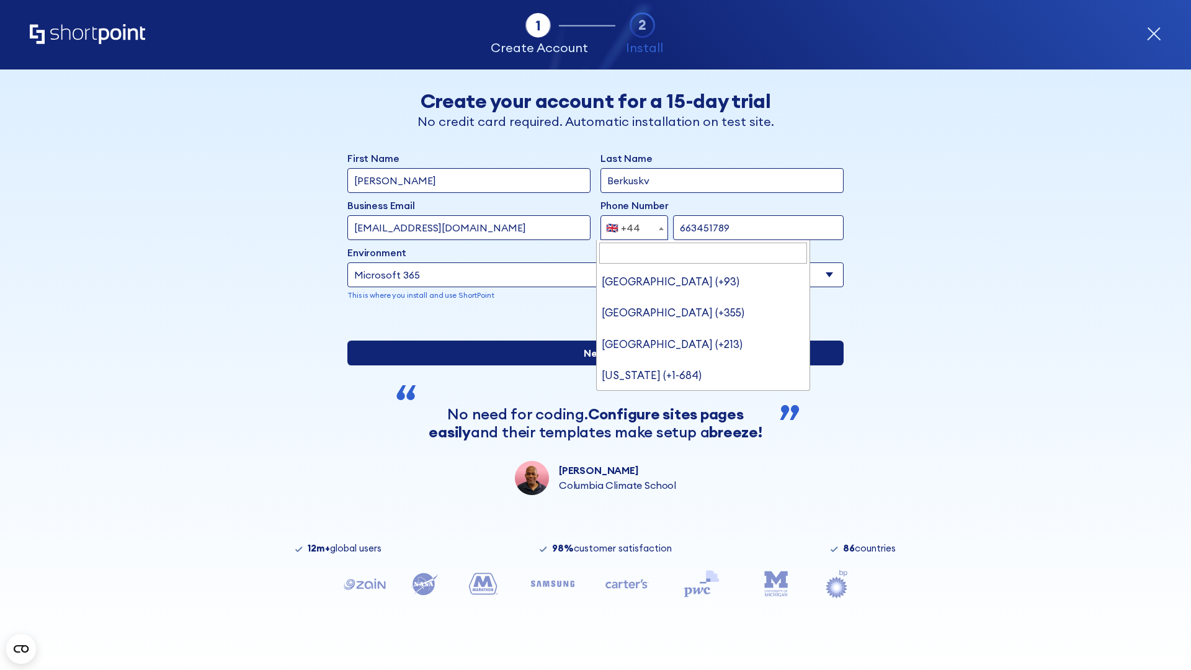
type input "663451789"
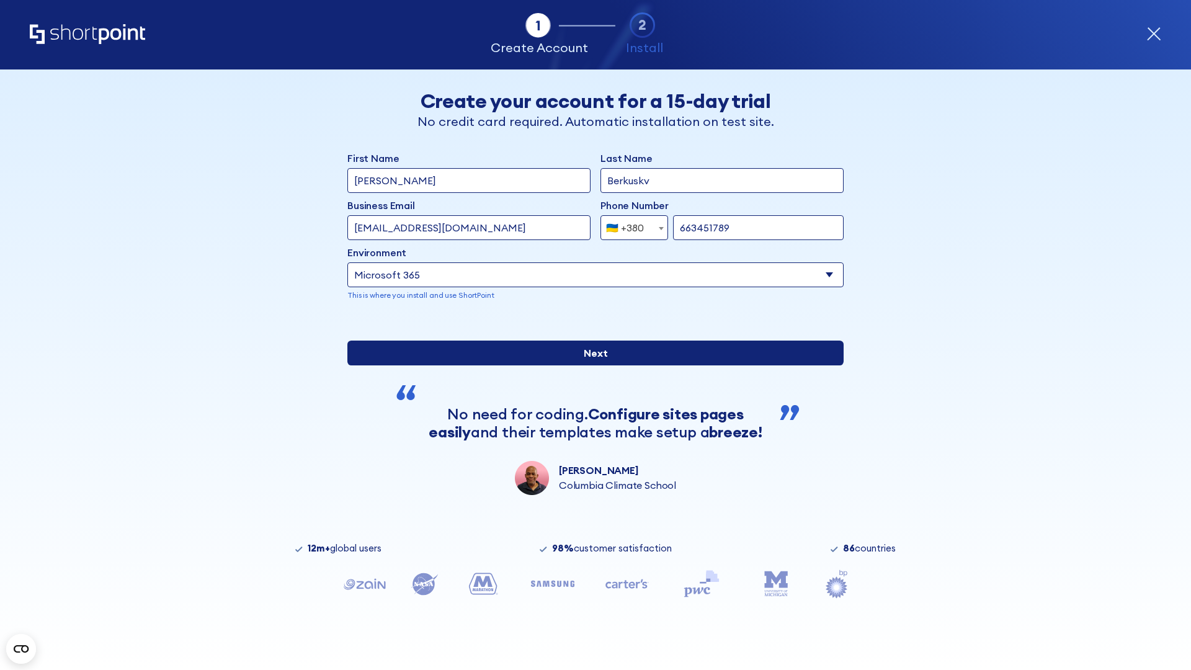
click at [590, 365] on input "Next" at bounding box center [595, 352] width 496 height 25
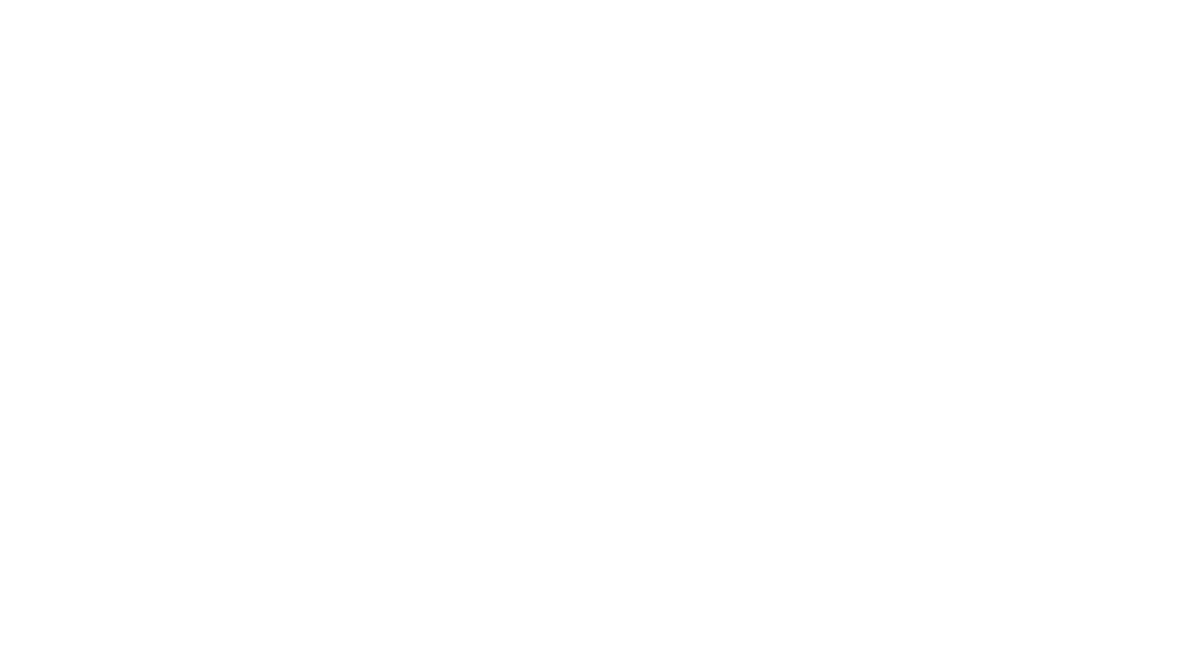
select select "+380"
type input "[PERSON_NAME]"
type input "Berkuskv"
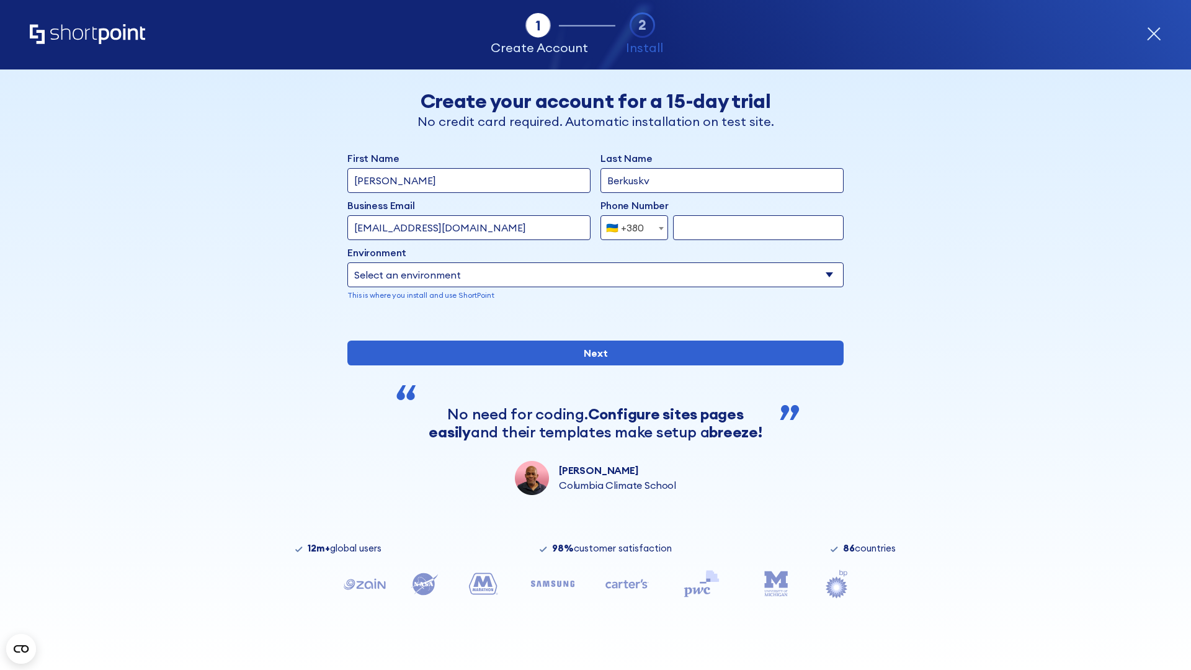
type input "[EMAIL_ADDRESS][DOMAIN_NAME]"
click at [630, 225] on div "🇺🇦 +380" at bounding box center [625, 227] width 38 height 25
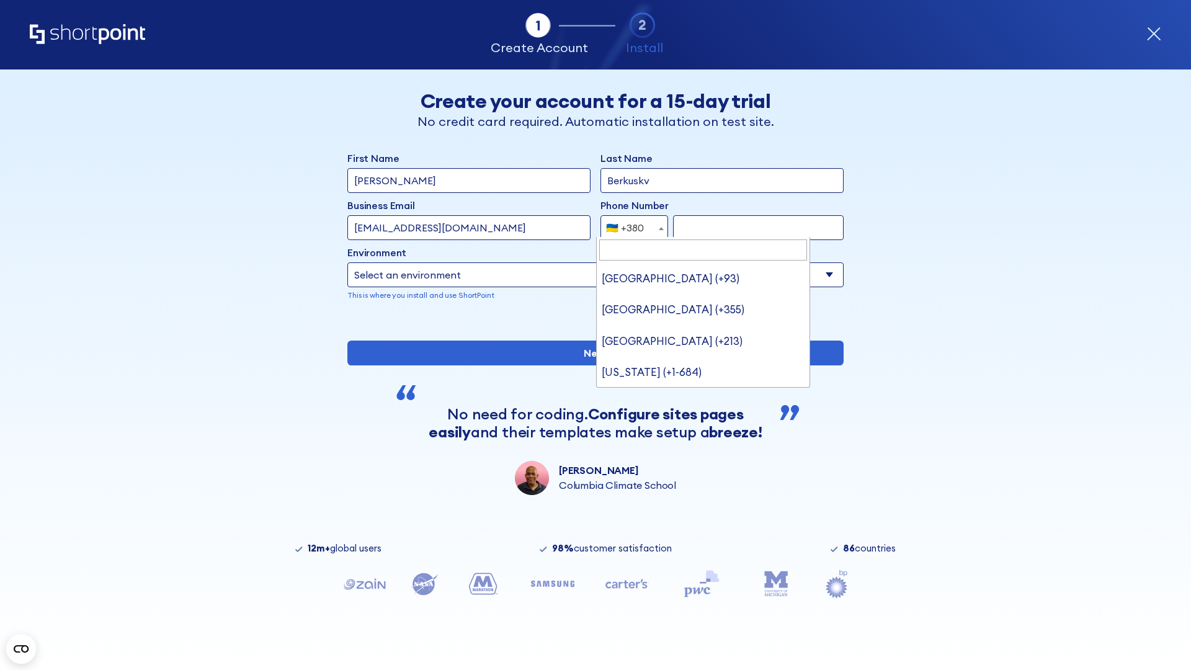
type input "United States (+1)"
select select "+1"
type input "2025550123"
select select "Microsoft 365"
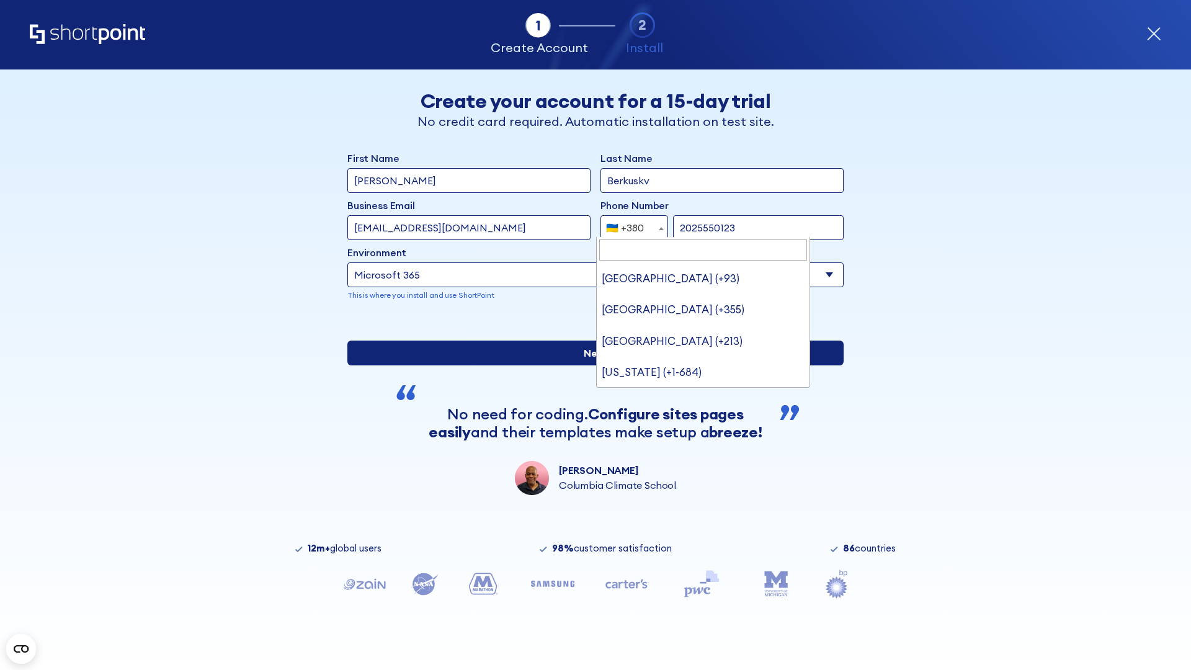
type input "2025550123"
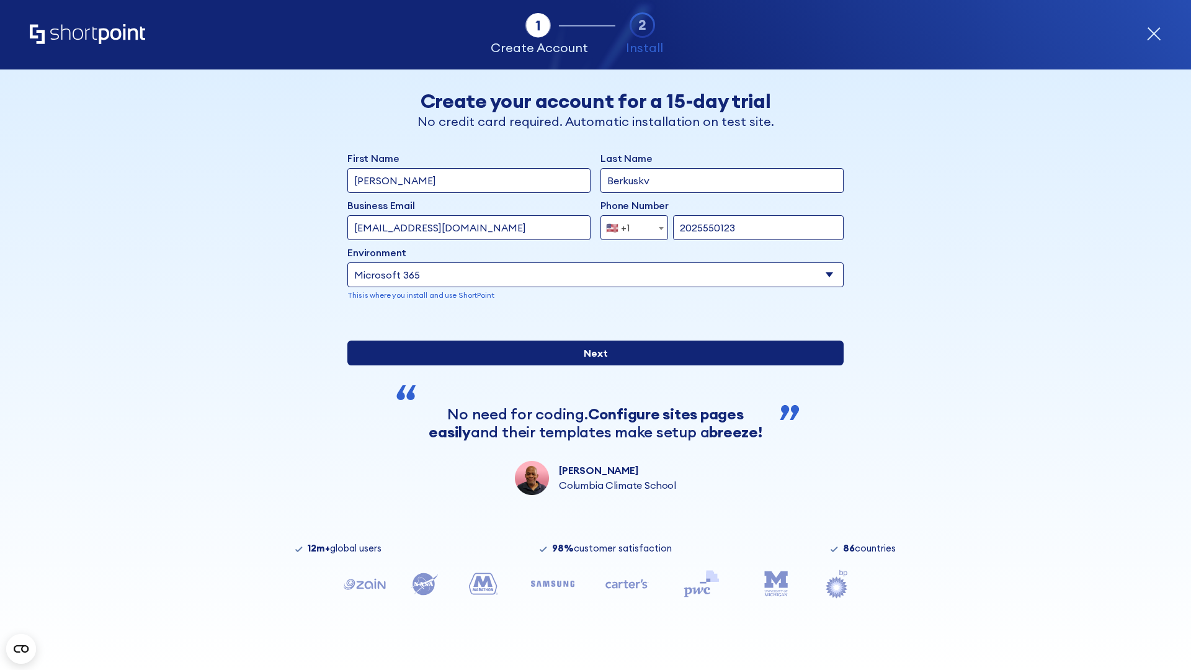
click at [590, 365] on input "Next" at bounding box center [595, 352] width 496 height 25
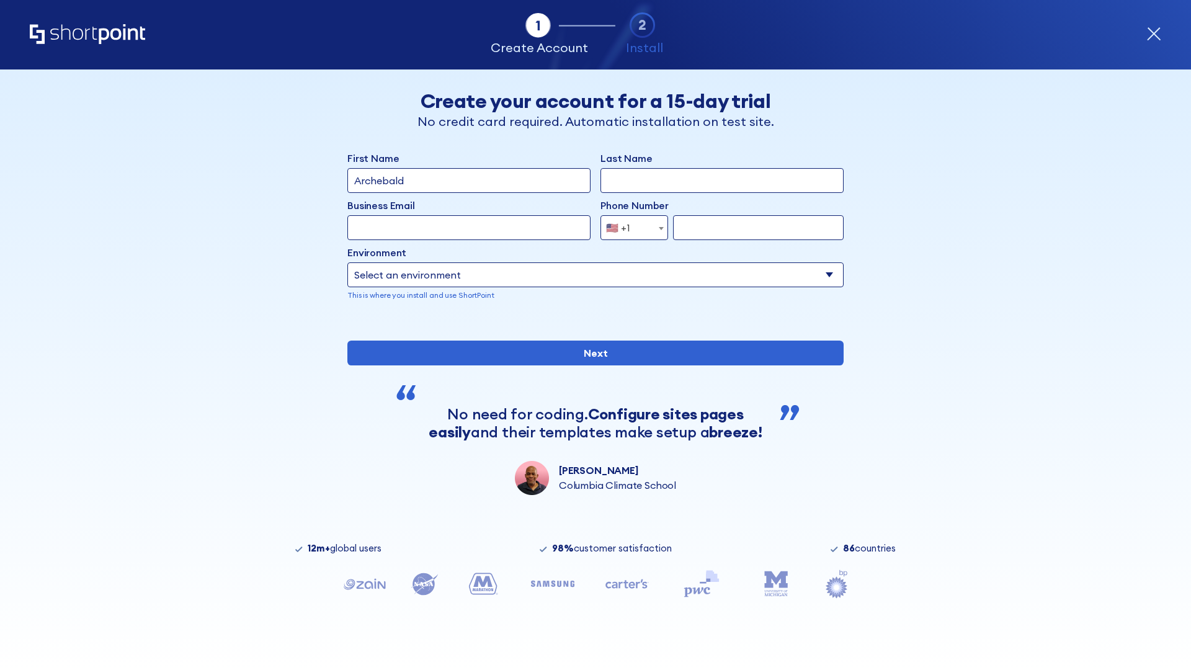
type input "Archebald"
type input "Berkuskv"
type input "[EMAIL_ADDRESS][DOMAIN_NAME]"
type input "2125556789"
select select "SharePoint 2019 (On-Premise)"
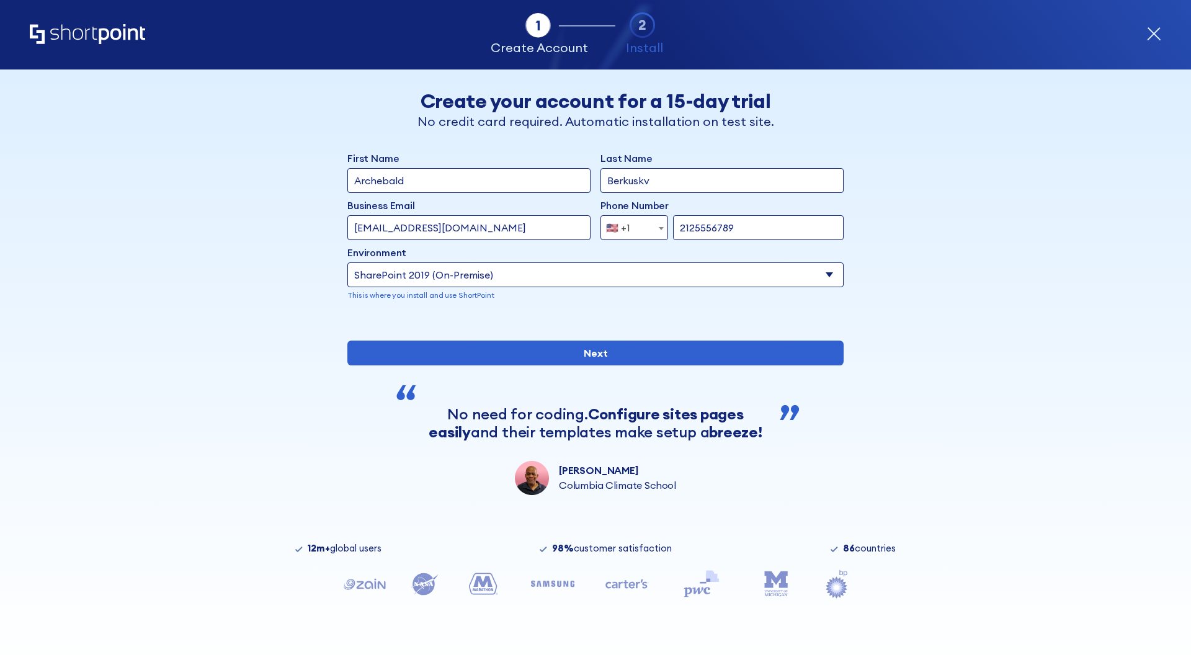
type input "2125556789"
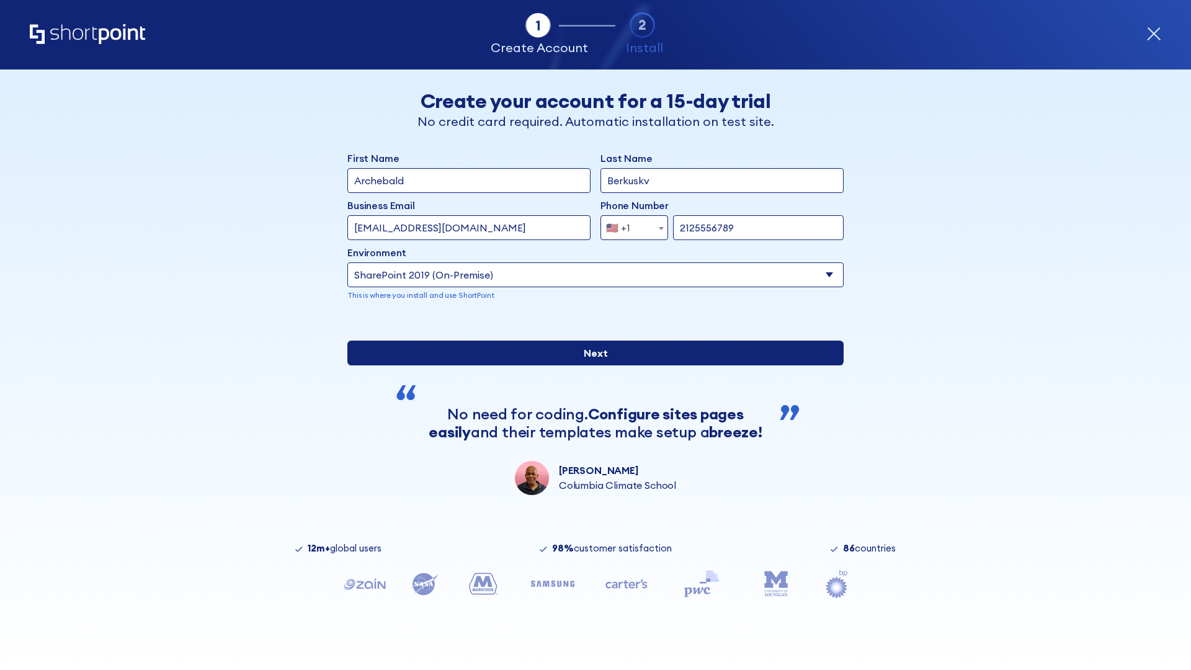
type input "[URL][DOMAIN_NAME]"
click at [590, 448] on div "First Name Archebald Last Name Berkuskv Business Email Invalid Email Address [E…" at bounding box center [595, 323] width 496 height 344
click at [590, 365] on input "Next" at bounding box center [595, 352] width 496 height 25
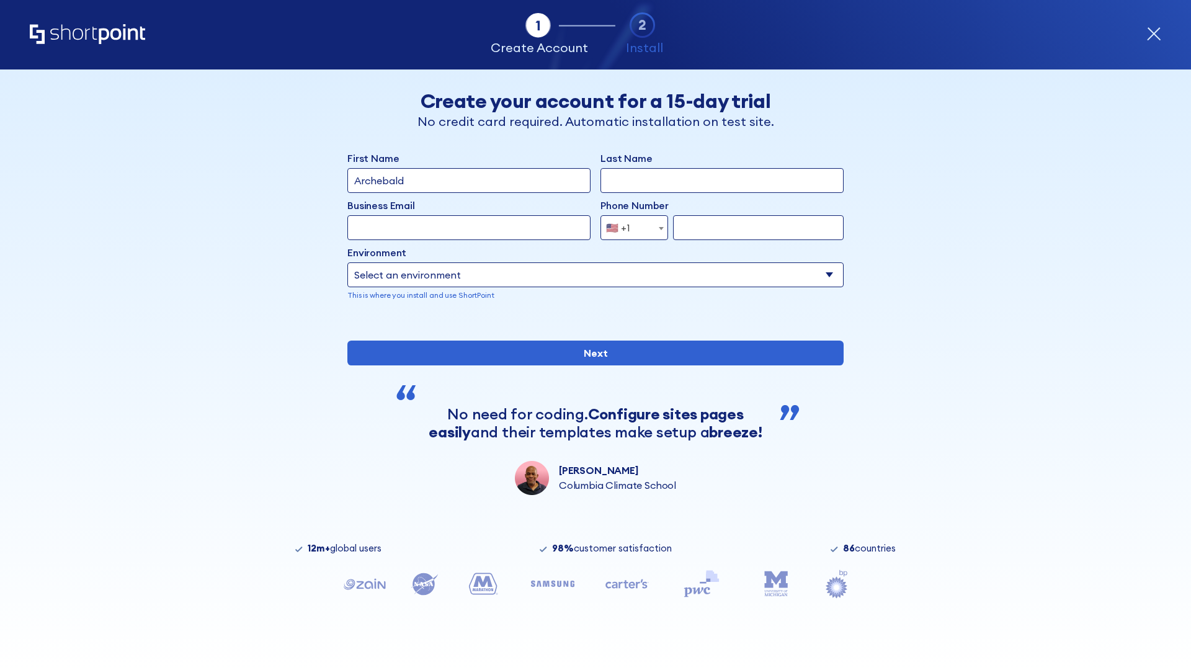
type input "Archebald"
type input "Berkuskv"
type input "[EMAIL_ADDRESS][DOMAIN_NAME]"
type input "2125556789"
select select "SharePoint 2019 (On-Premise)"
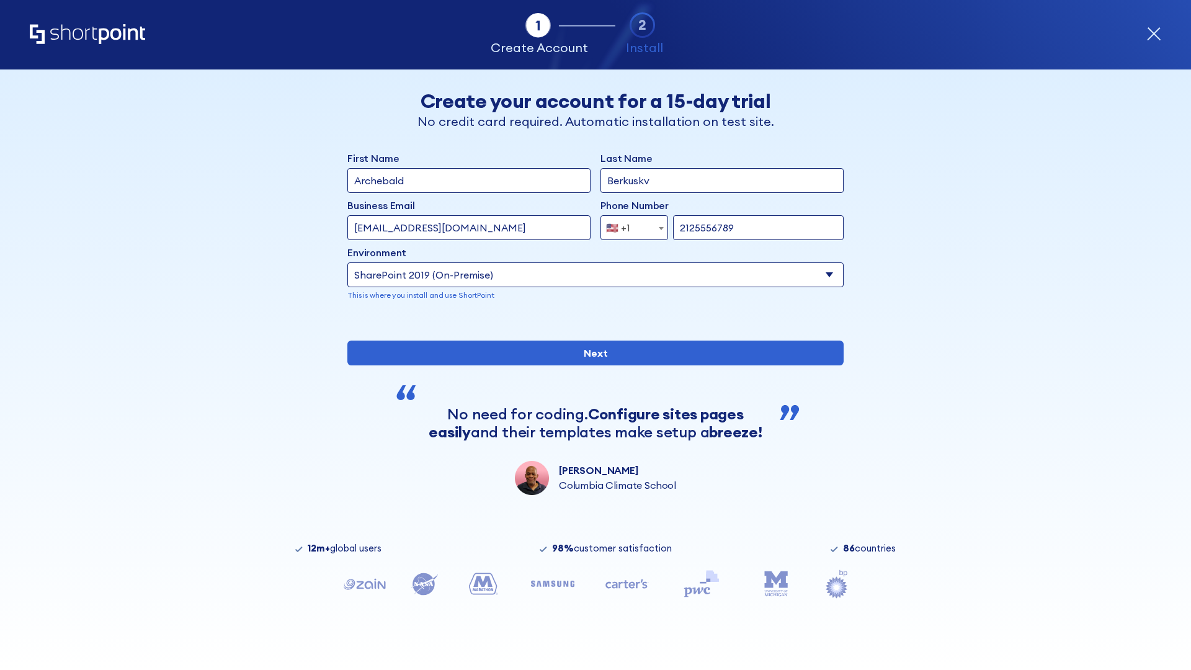
type input "2125556789"
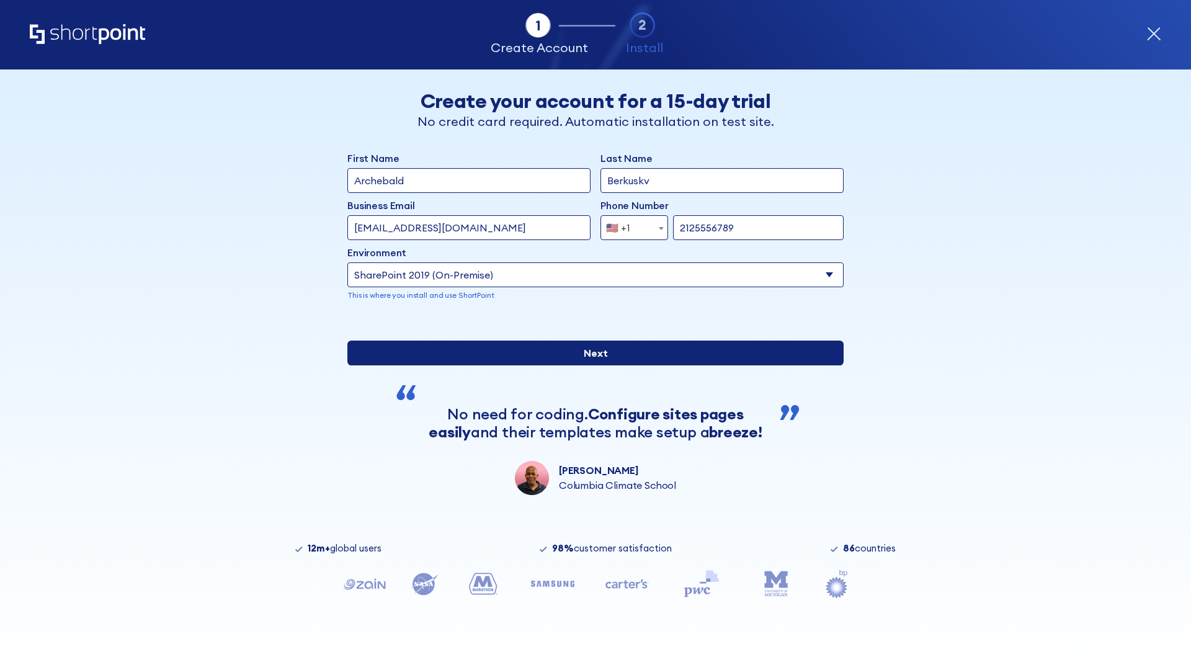
type input "[URL][DOMAIN_NAME][DOMAIN_NAME]"
click at [590, 451] on div "First Name Archebald Last Name Berkuskv Business Email Invalid Email Address [E…" at bounding box center [595, 323] width 496 height 344
click at [590, 365] on input "Next" at bounding box center [595, 352] width 496 height 25
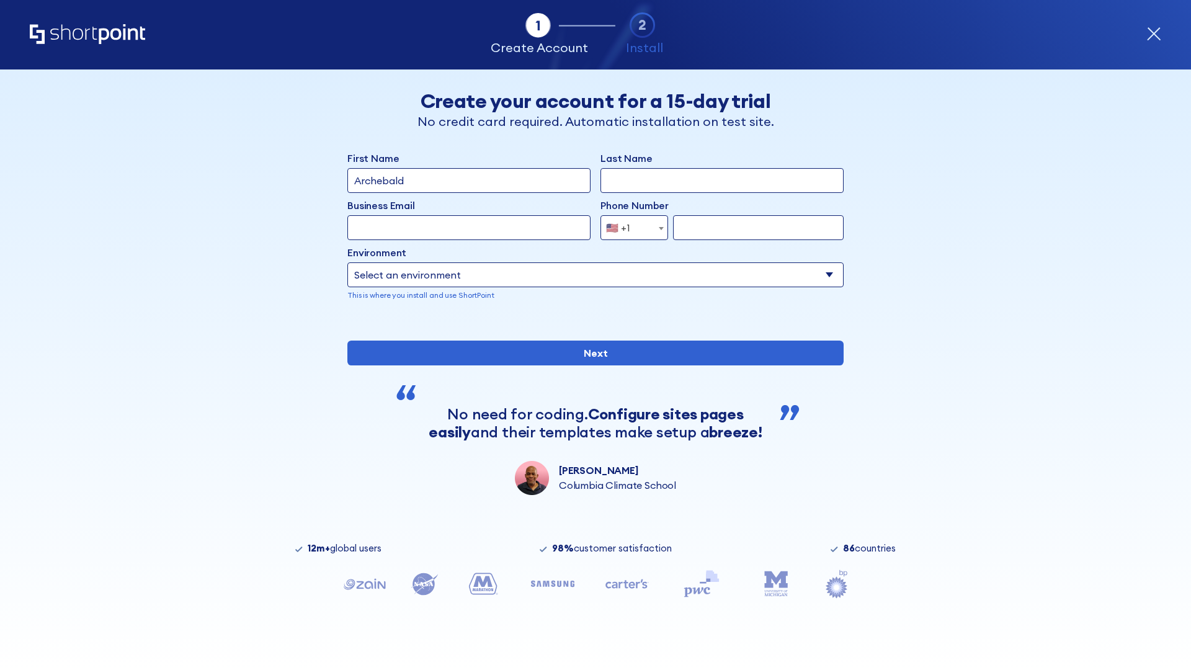
type input "Archebald"
type input "Berkuskv"
type input "[EMAIL_ADDRESS][DOMAIN_NAME]"
type input "2125556789"
select select "SharePoint 2019 (On-Premise)"
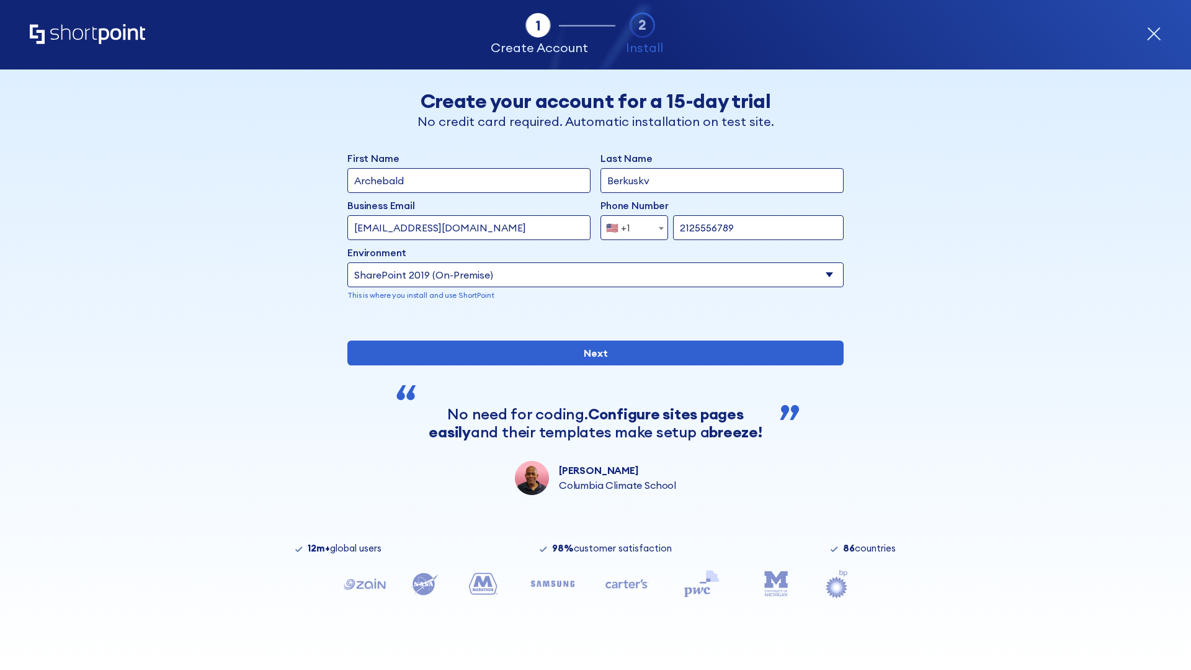
type input "2125556789"
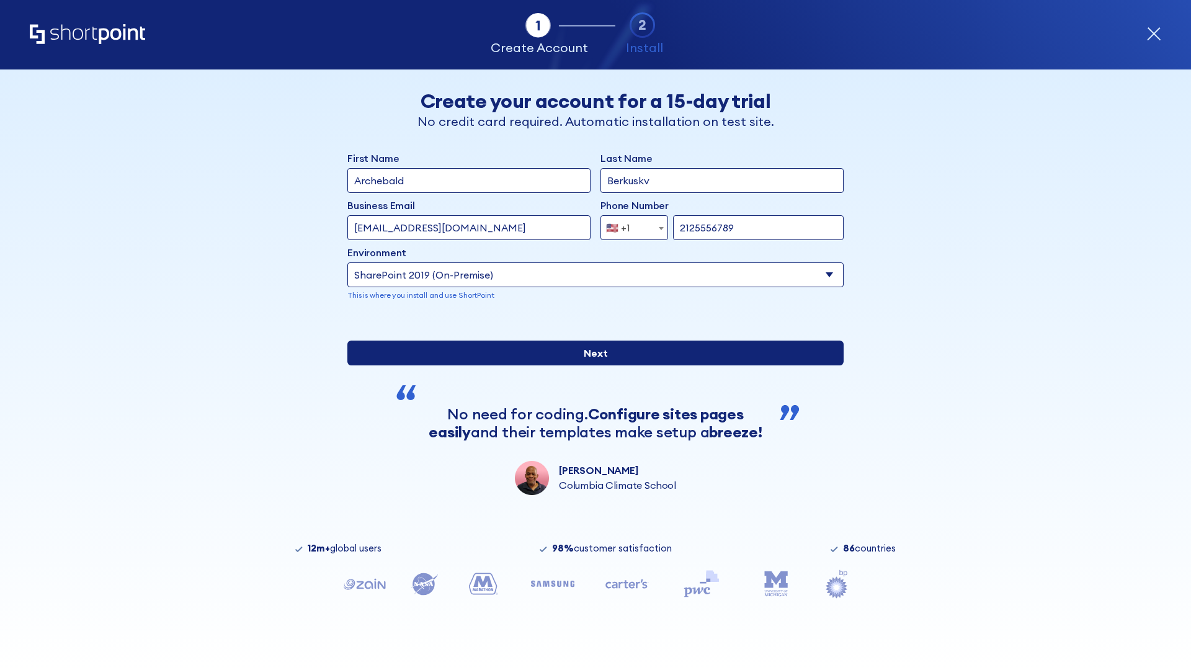
type input "ftp://site.sharepoint.dem"
click at [590, 455] on div "First Name Archebald Last Name Berkuskv Business Email Invalid Email Address [E…" at bounding box center [595, 323] width 496 height 344
click at [590, 365] on input "Next" at bounding box center [595, 352] width 496 height 25
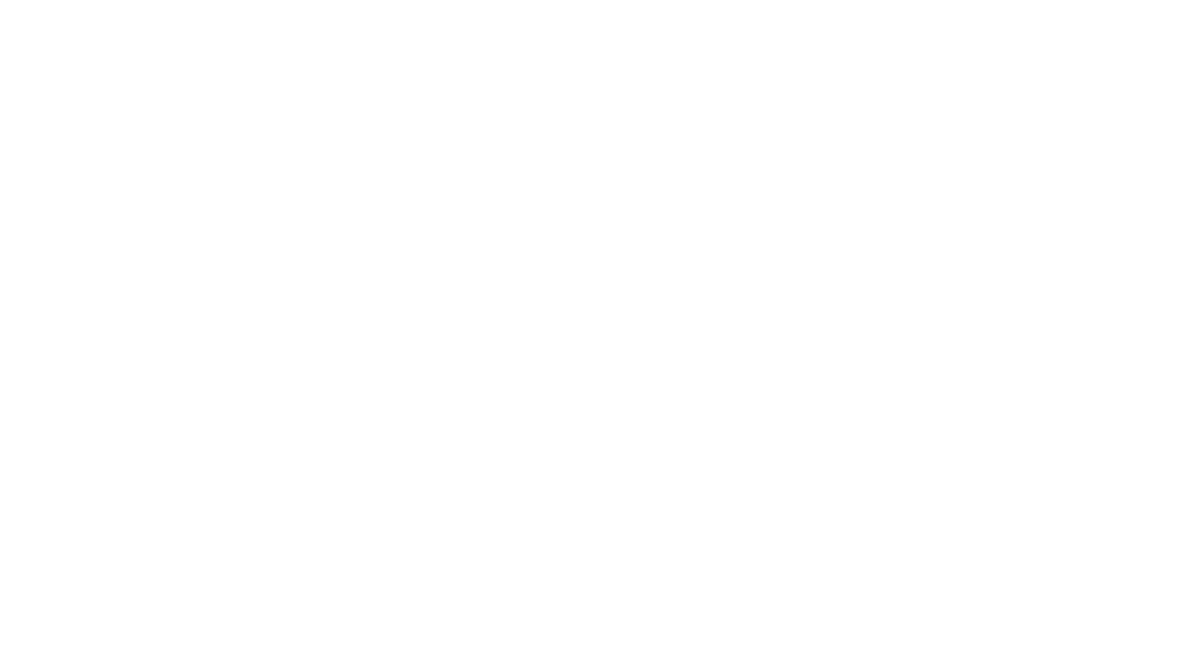
type input "Archebald"
type input "Berkuskv"
type input "[EMAIL_ADDRESS][DOMAIN_NAME]"
type input "2125556789"
select select "SharePoint 2019 (On-Premise)"
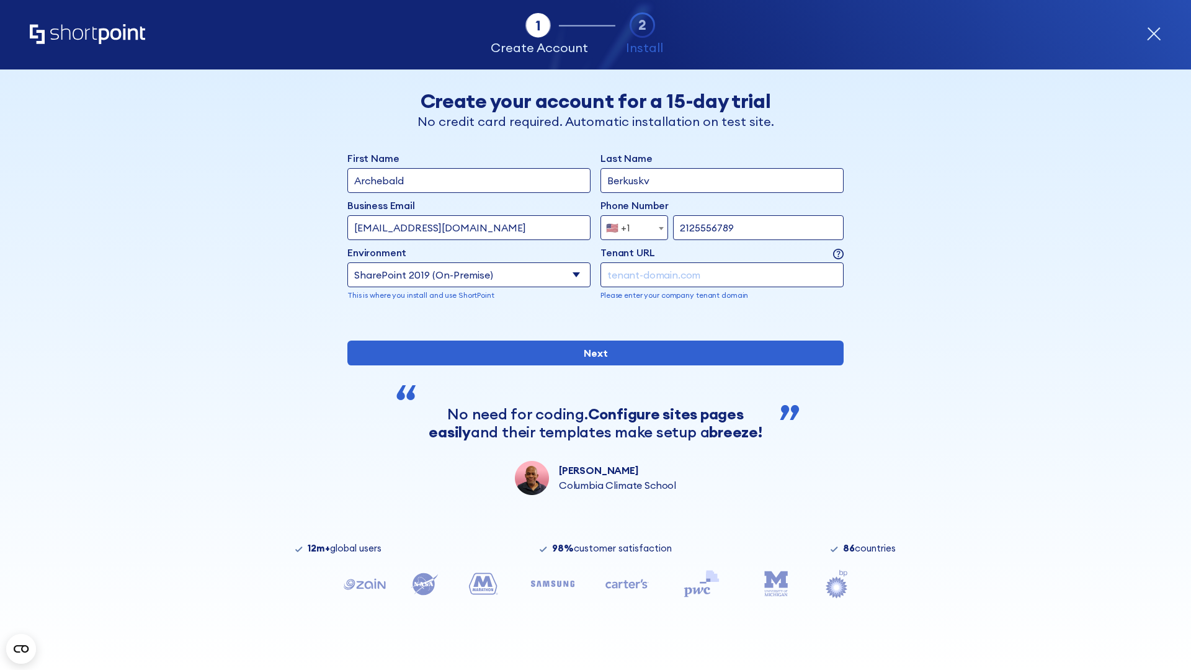
type input "2125556789"
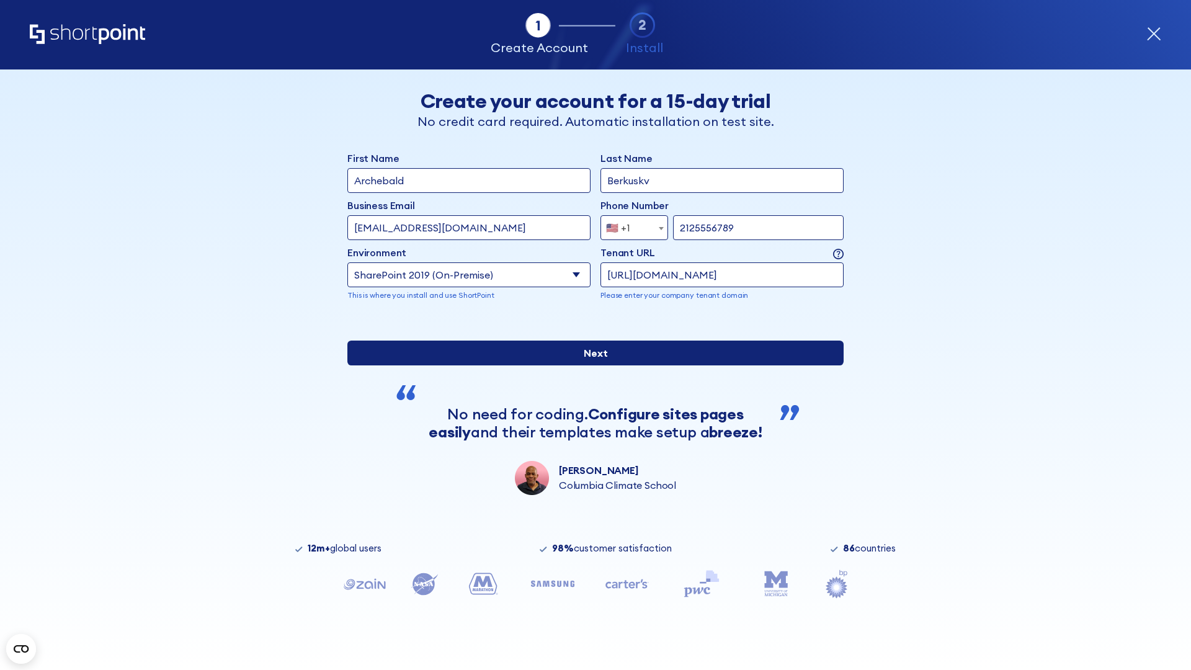
type input "[URL][DOMAIN_NAME]"
click at [590, 429] on div "First Name Archebald Last Name Berkuskv Business Email Invalid Email Address [E…" at bounding box center [595, 323] width 496 height 344
click at [590, 365] on input "Next" at bounding box center [595, 352] width 496 height 25
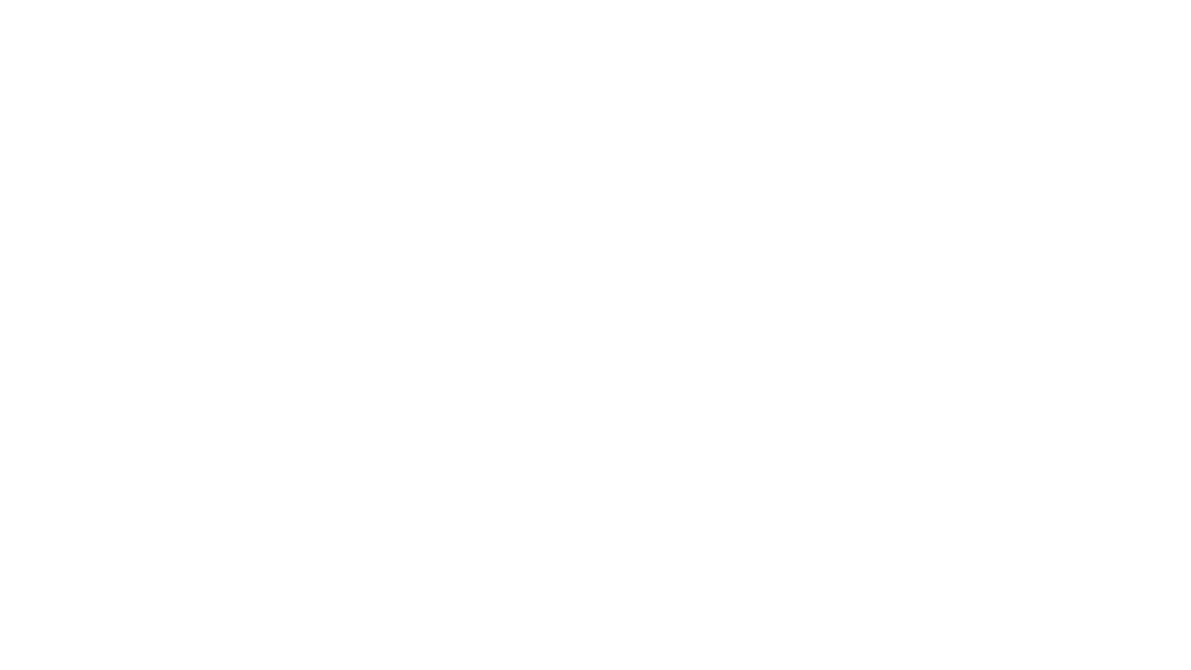
type input "Archebald"
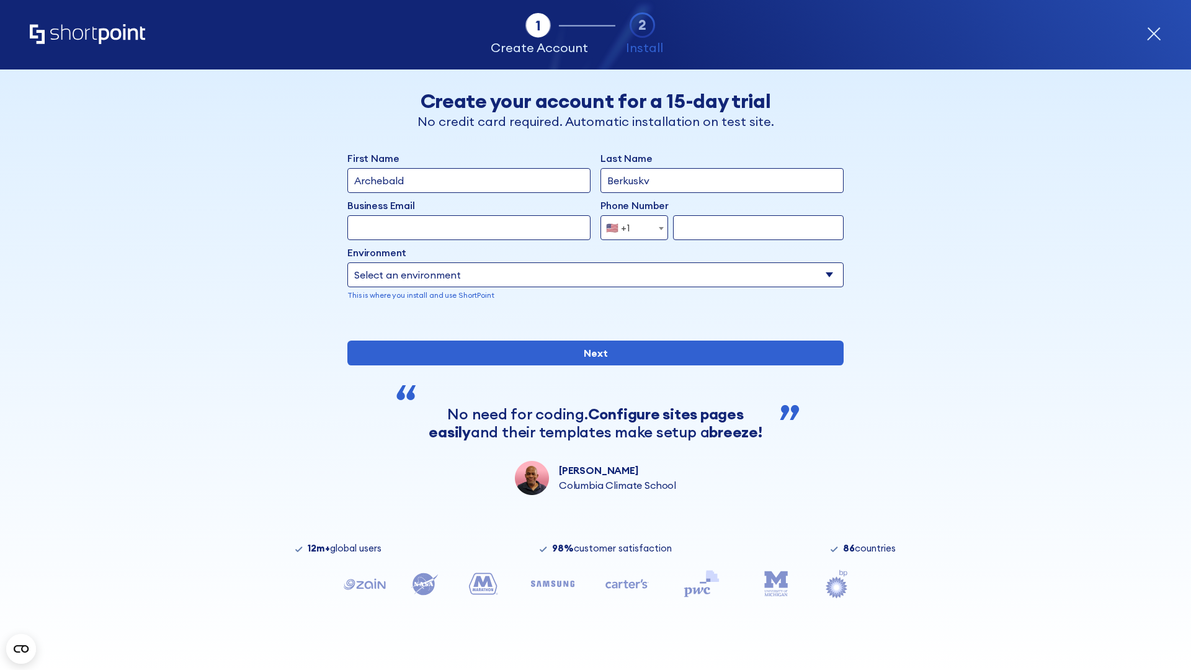
type input "Berkuskv"
type input "[EMAIL_ADDRESS][DOMAIN_NAME]"
type input "2125556789"
select select "SharePoint 2019 (On-Premise)"
type input "2125556789"
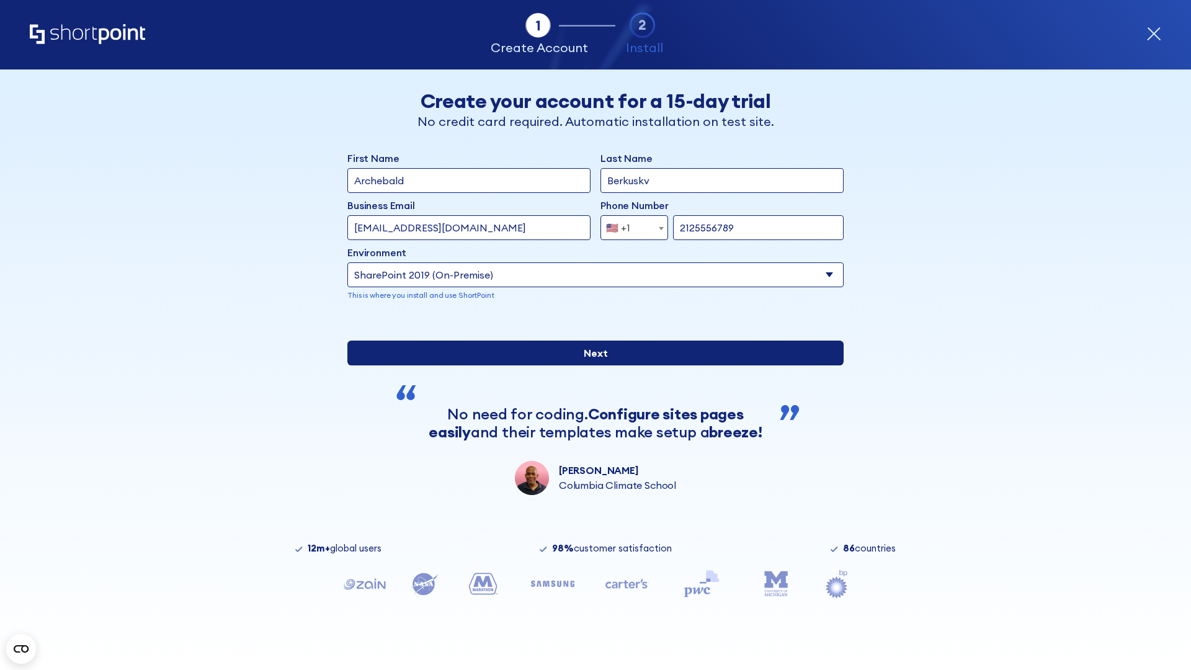
type input "https://yzrtre3nv.sharepoint.com"
click at [590, 425] on div "First Name Archebald Last Name Berkuskv Business Email Invalid Email Address [E…" at bounding box center [595, 323] width 496 height 344
click at [590, 365] on input "Next" at bounding box center [595, 352] width 496 height 25
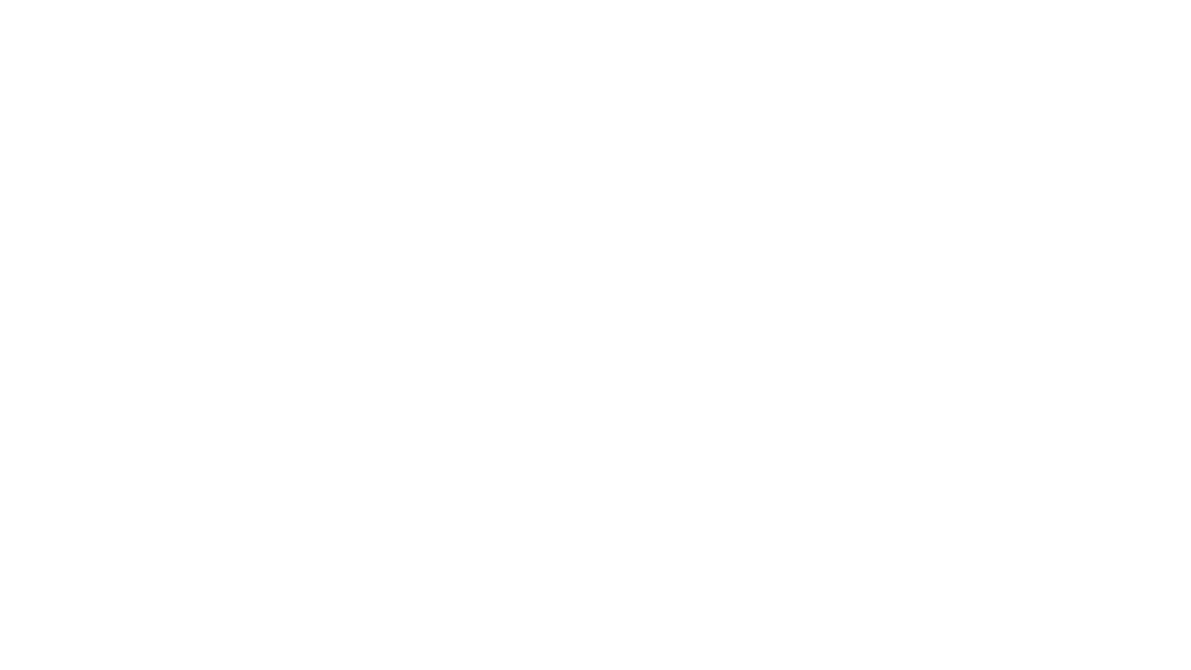
type input "Archebald"
type input "Berkuskv"
type input "[EMAIL_ADDRESS][DOMAIN_NAME]"
type input "2125556789"
select select "SharePoint 2019 (On-Premise)"
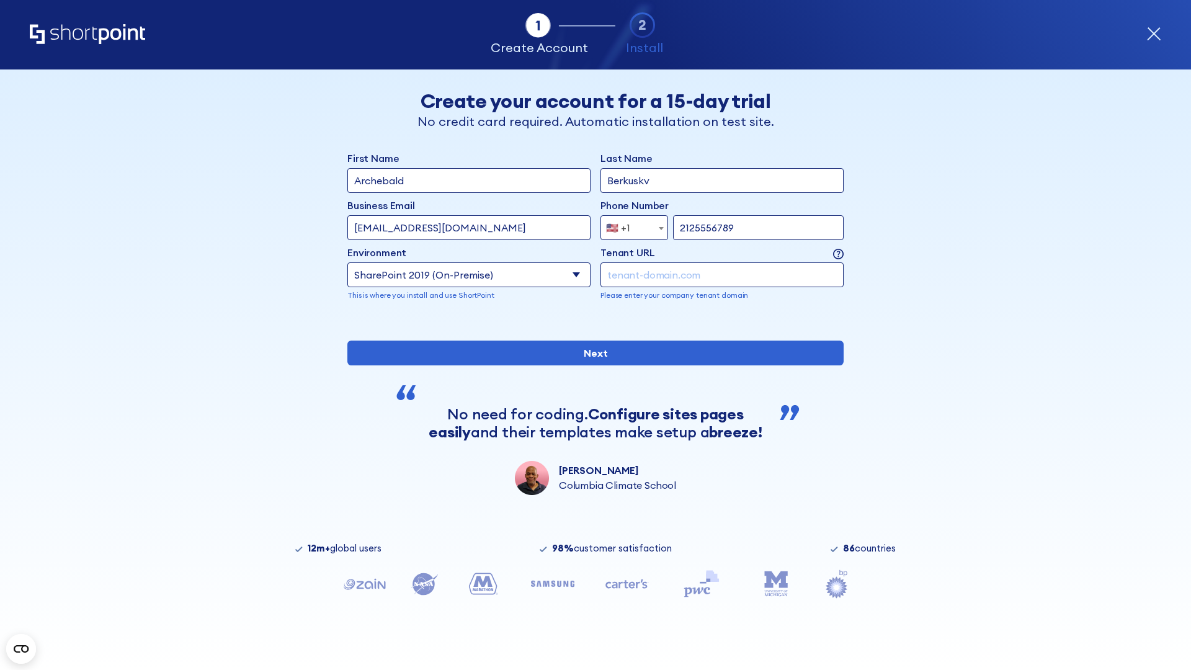
type input "2125556789"
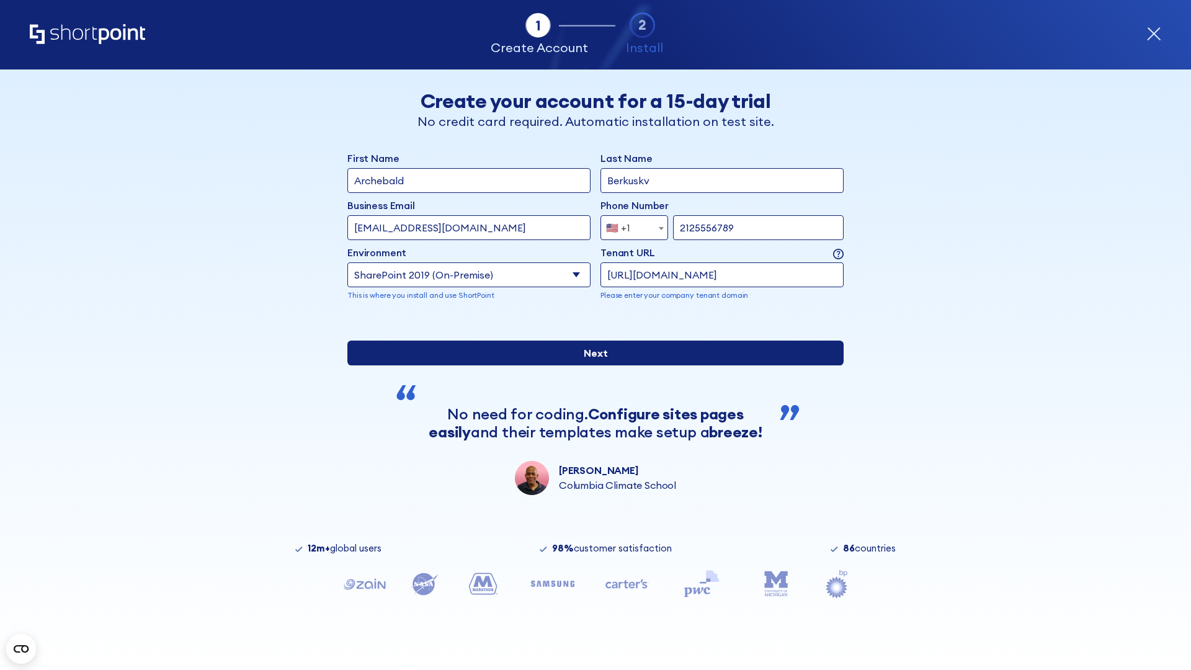
type input "https://project.sharepoint.cn"
click at [590, 429] on div "First Name Archebald Last Name Berkuskv Business Email Invalid Email Address [E…" at bounding box center [595, 323] width 496 height 344
click at [590, 365] on input "Next" at bounding box center [595, 352] width 496 height 25
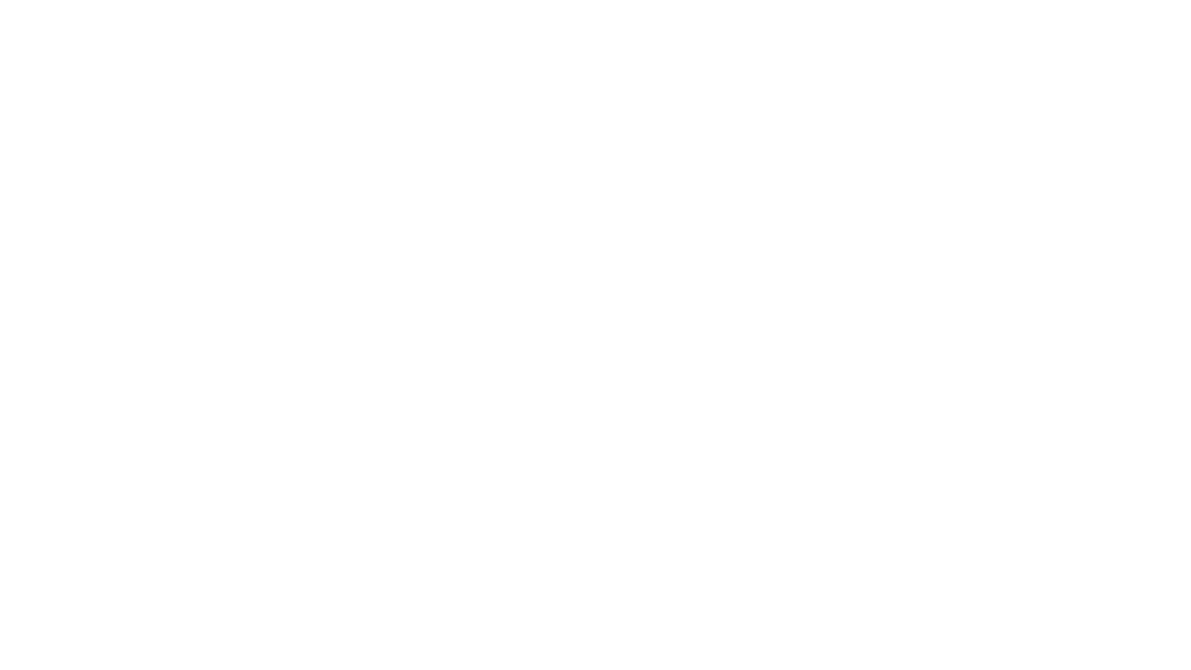
type input "Archebald"
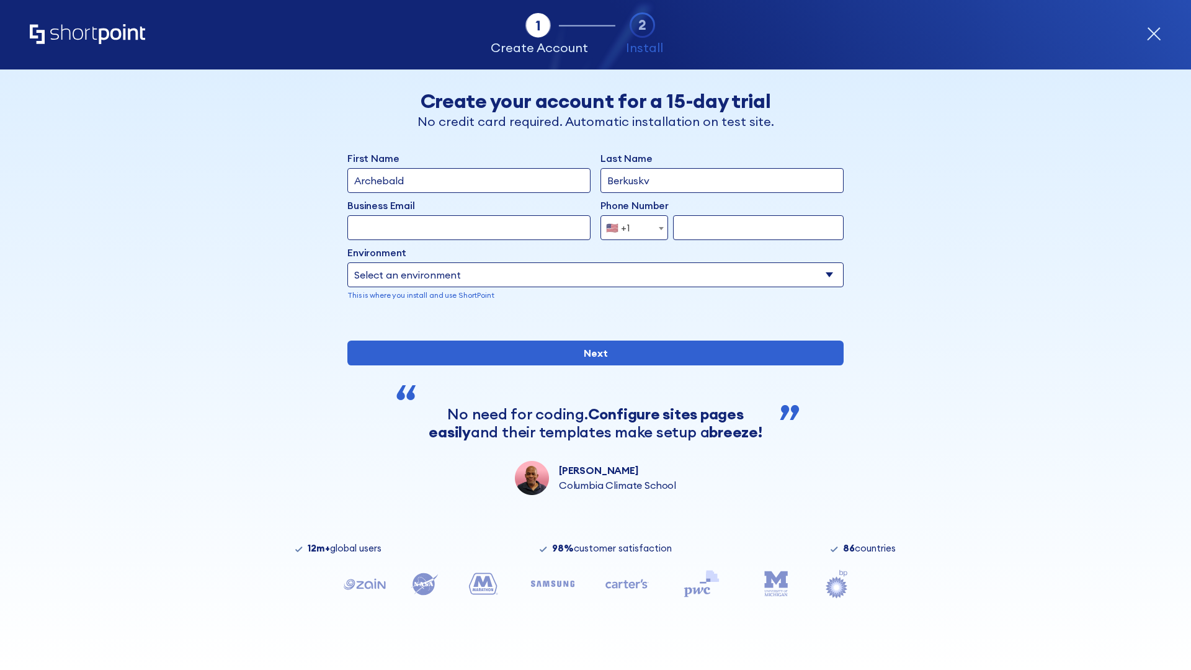
type input "Berkuskv"
type input "[EMAIL_ADDRESS][DOMAIN_NAME]"
type input "2125556789"
select select "SharePoint 2019 (On-Premise)"
type input "2125556789"
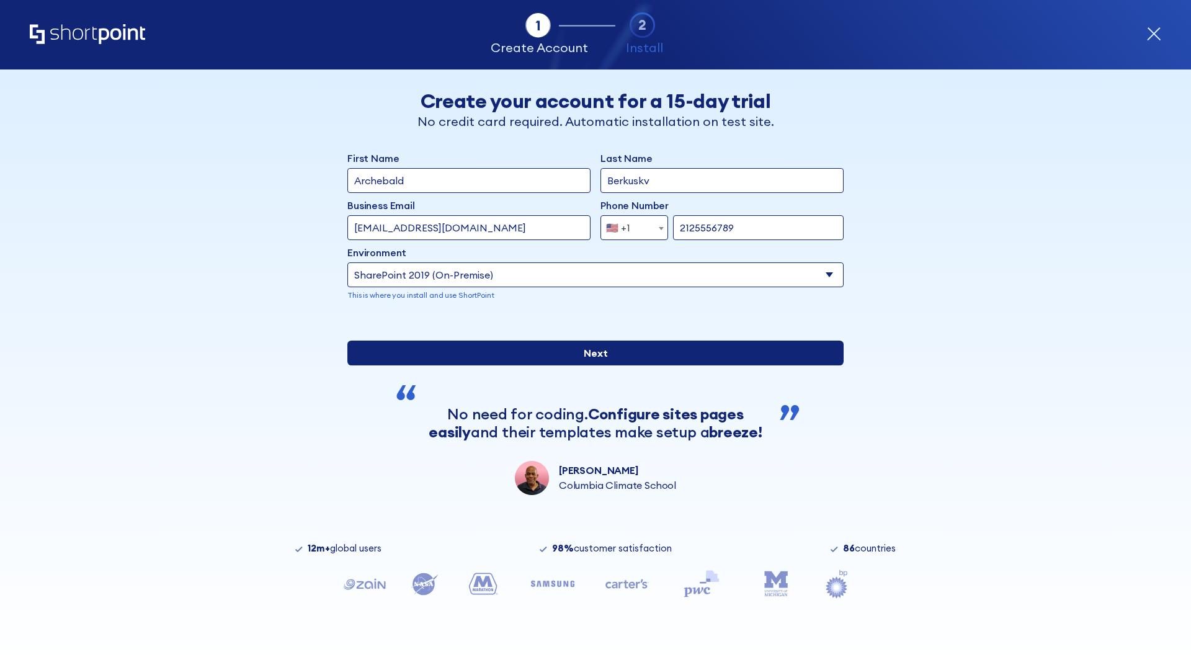
type input "https://intranet.sharepoint.de"
click at [590, 469] on div "First Name Archebald Last Name Berkuskv Business Email Invalid Email Address [E…" at bounding box center [595, 323] width 496 height 344
click at [590, 365] on input "Next" at bounding box center [595, 352] width 496 height 25
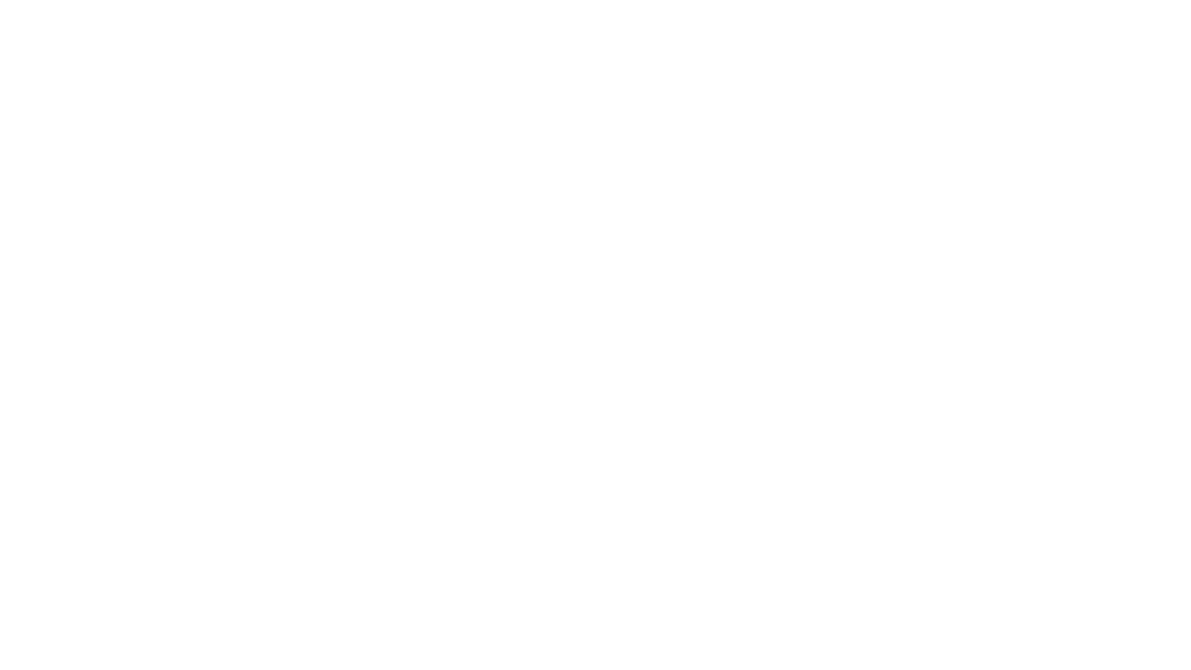
type input "Archebald"
type input "Berkuskv"
type input "[EMAIL_ADDRESS][DOMAIN_NAME]"
type input "2125556789"
select select "SharePoint 2019 (On-Premise)"
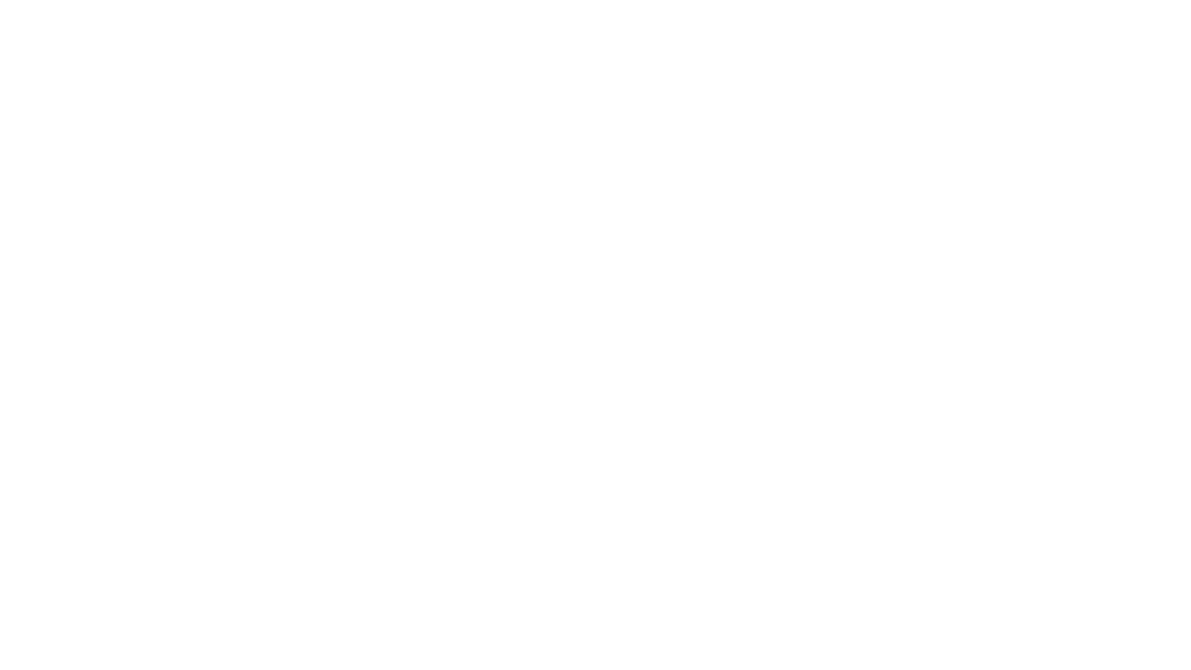
type input "2125556789"
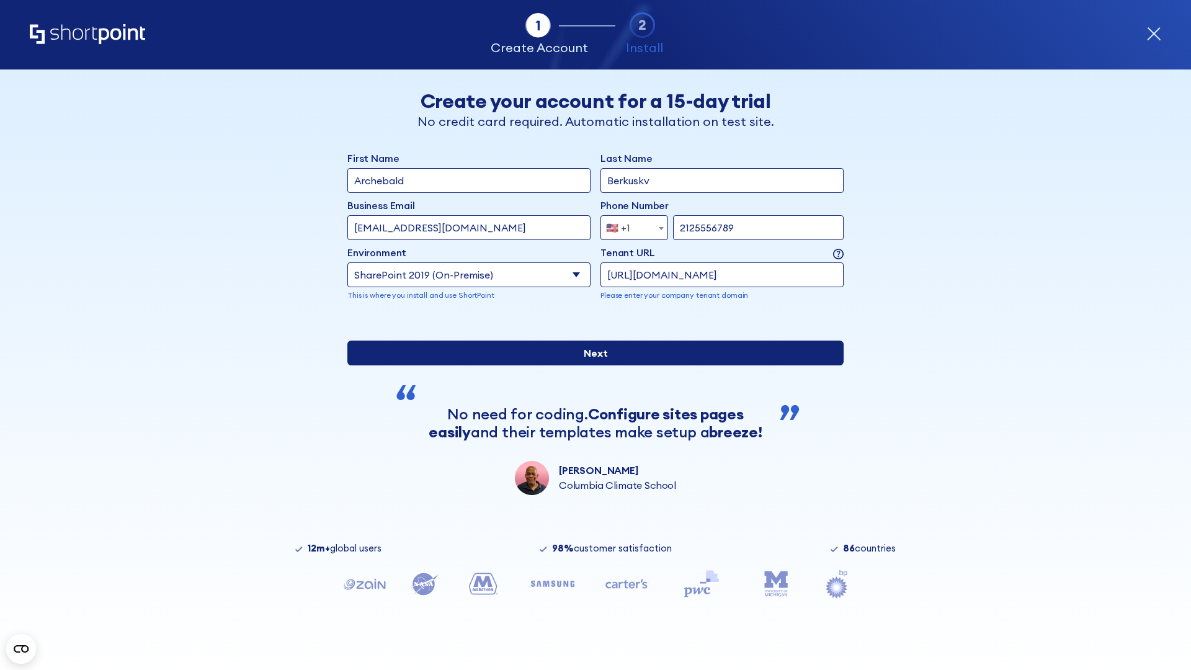
type input "https://secure.sharepoint.us"
click at [590, 442] on div "First Name Archebald Last Name Berkuskv Business Email Invalid Email Address te…" at bounding box center [595, 323] width 496 height 344
click at [590, 365] on input "Next" at bounding box center [595, 352] width 496 height 25
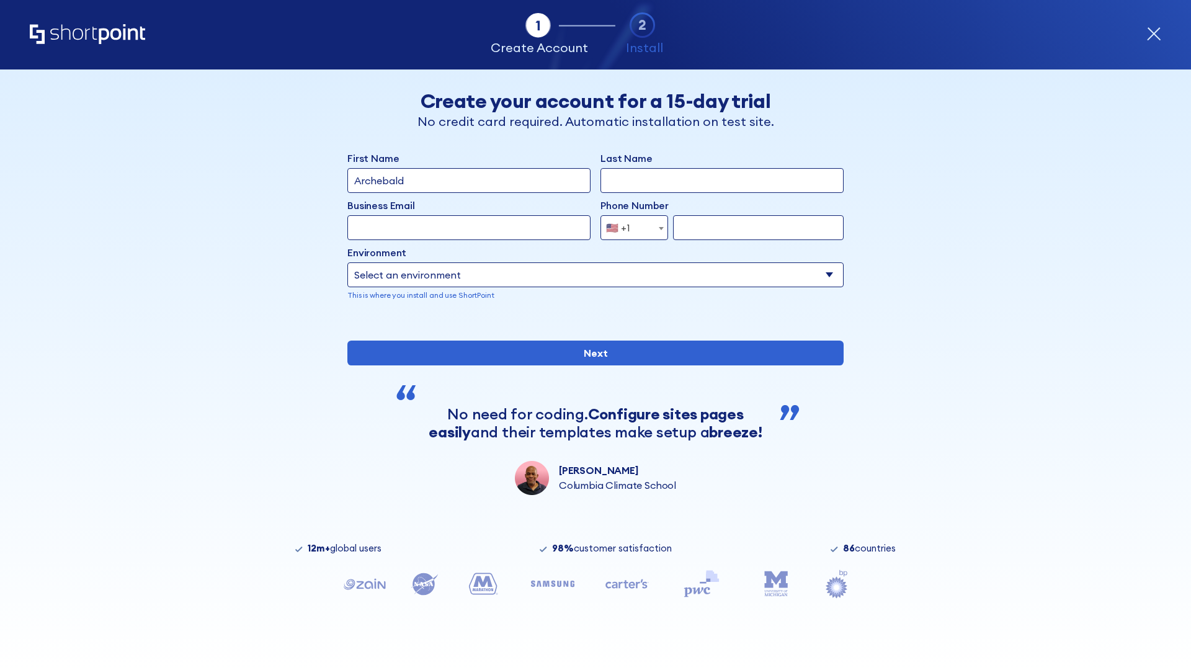
type input "Archebald"
type input "Berkuskv"
type input "[EMAIL_ADDRESS][DOMAIN_NAME]"
type input "2125556789"
select select "SharePoint 2019 (On-Premise)"
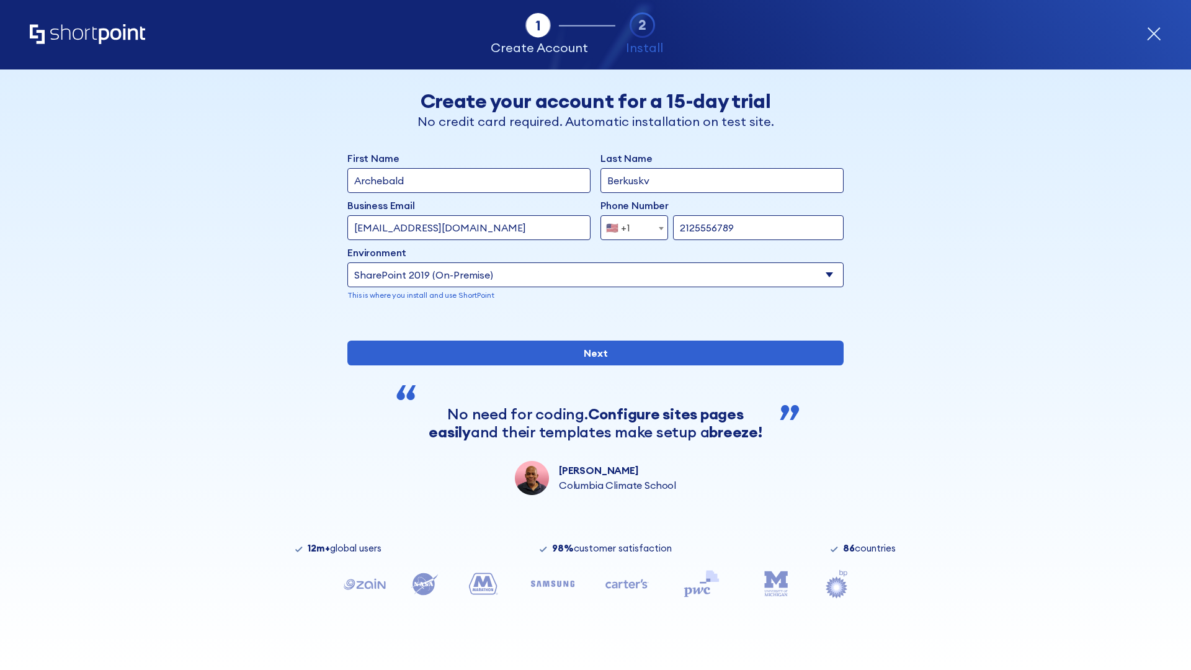
type input "2125556789"
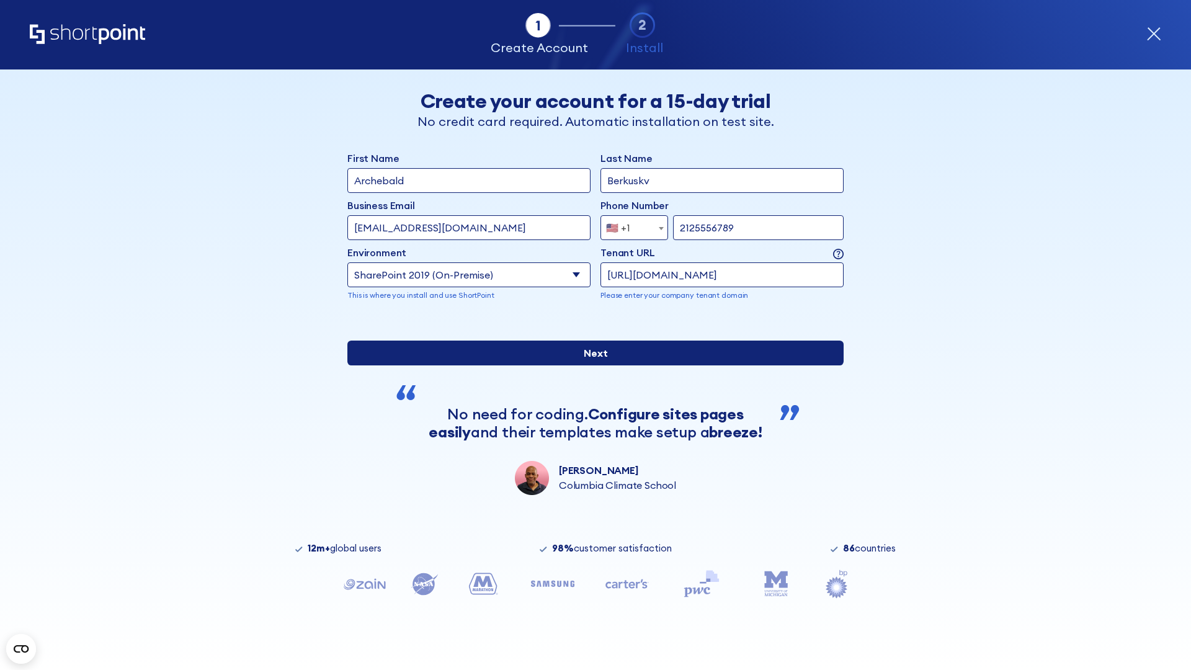
type input "https://alpha.sharepoint-mil.us"
click at [590, 437] on div "First Name Archebald Last Name Berkuskv Business Email Invalid Email Address te…" at bounding box center [595, 323] width 496 height 344
click at [590, 365] on input "Next" at bounding box center [595, 352] width 496 height 25
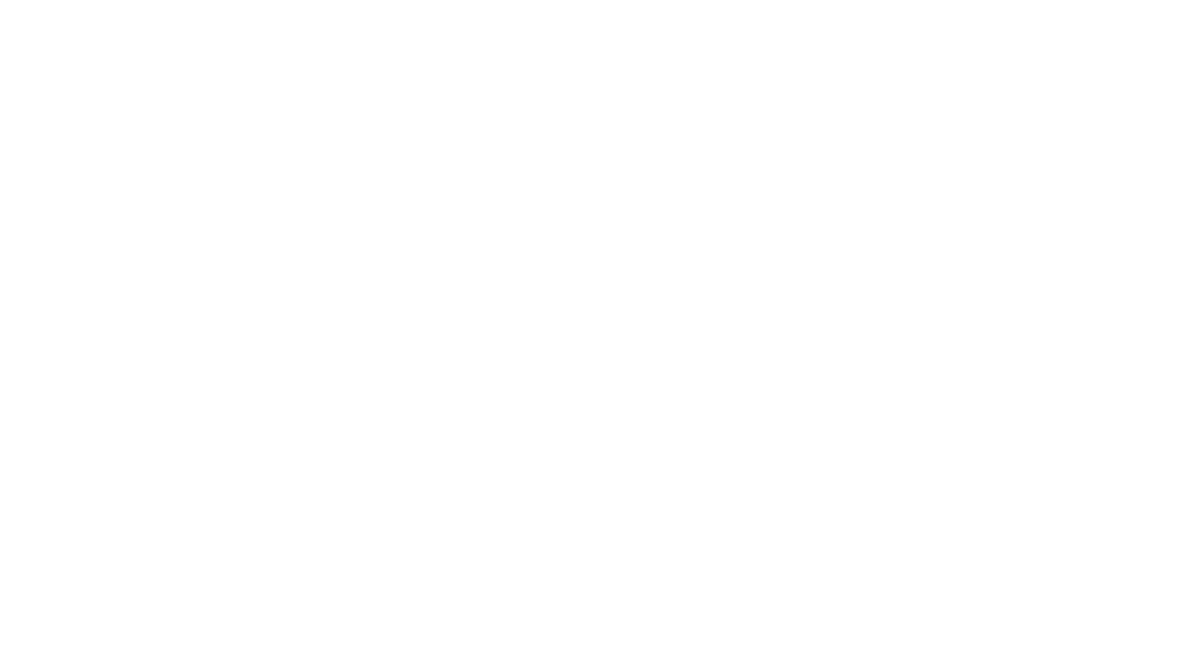
type input "Archebald"
type input "Berkuskv"
type input "[EMAIL_ADDRESS][DOMAIN_NAME]"
type input "2125556789"
select select "SharePoint 2019 (On-Premise)"
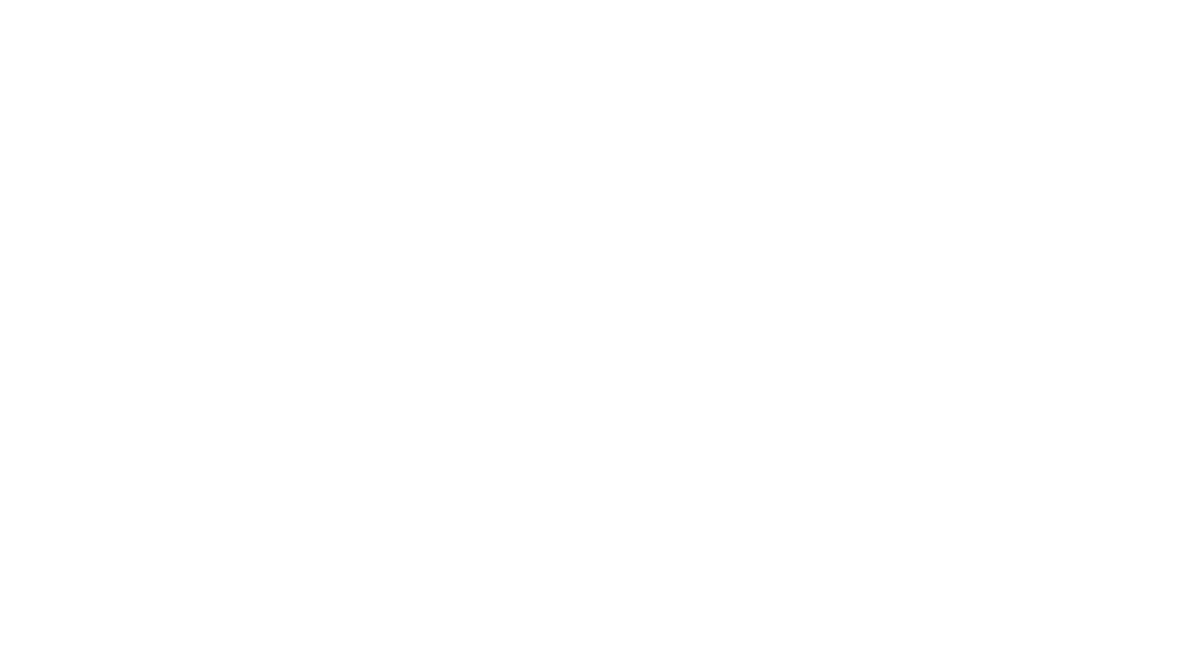
type input "2125556789"
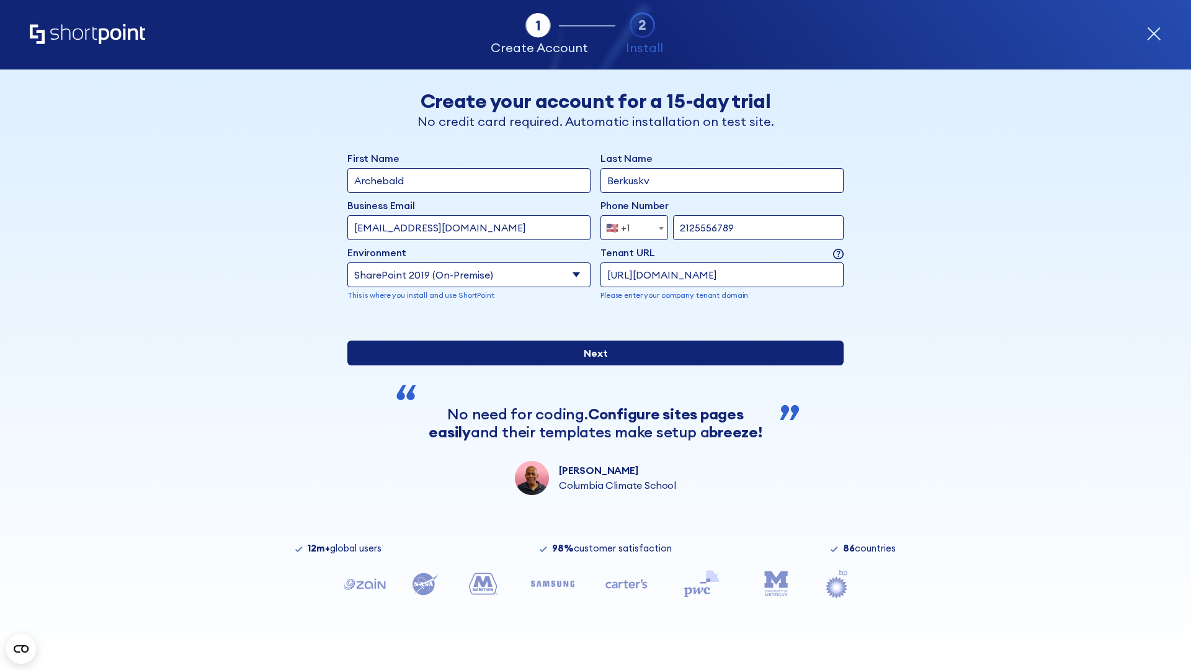
type input "https://team.dps.mil"
click at [590, 440] on div "First Name Archebald Last Name Berkuskv Business Email Invalid Email Address [E…" at bounding box center [595, 323] width 496 height 344
click at [590, 365] on input "Next" at bounding box center [595, 352] width 496 height 25
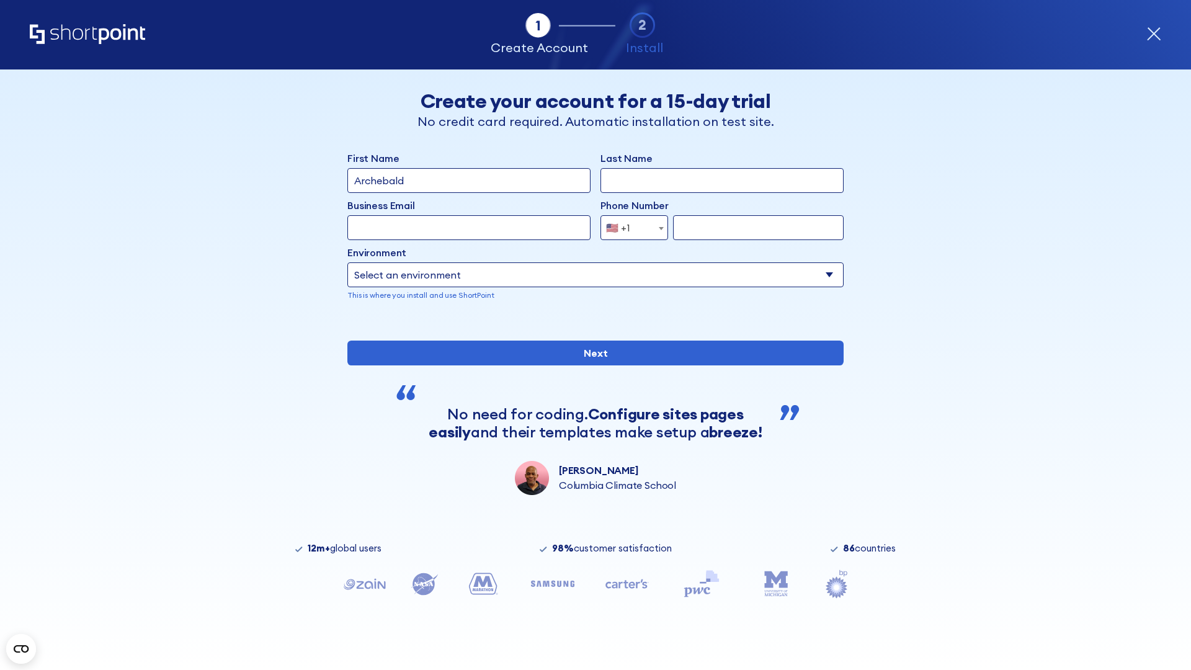
type input "Archebald"
type input "Berkuskv"
type input "[EMAIL_ADDRESS][DOMAIN_NAME]"
type input "2125556789"
select select "SharePoint 2016 (On-Premise)"
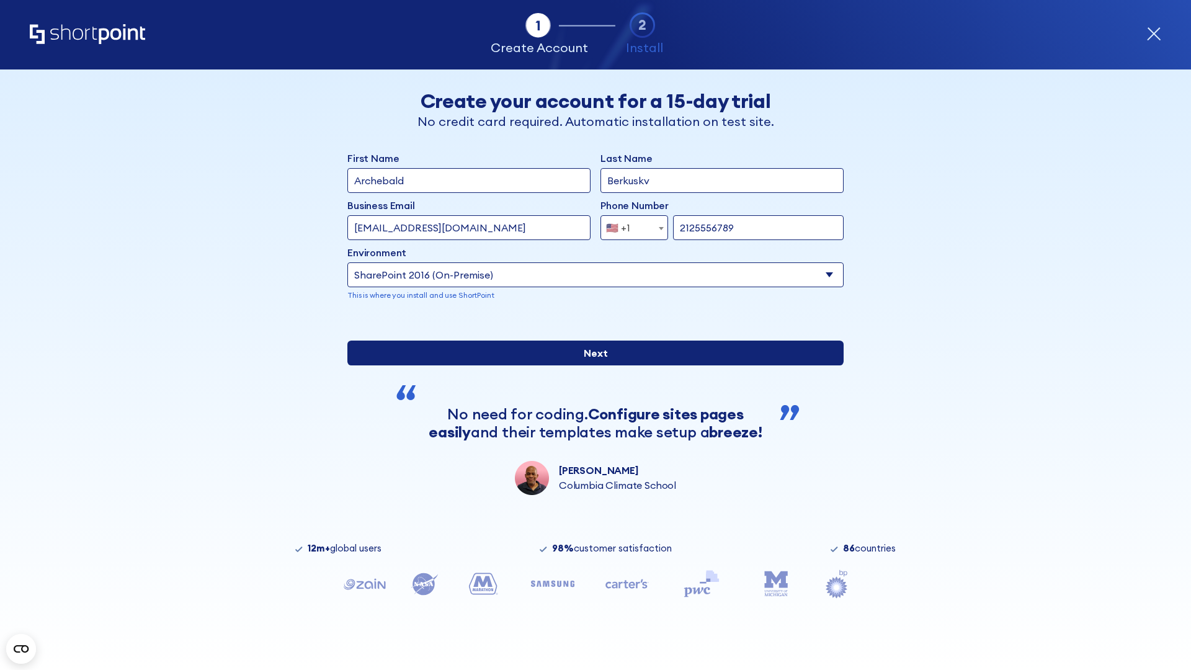
type input "2125556789"
click at [590, 455] on div "First Name Archebald Last Name Berkuskv Business Email Invalid Email Address [E…" at bounding box center [595, 323] width 496 height 344
click at [590, 365] on input "Next" at bounding box center [595, 352] width 496 height 25
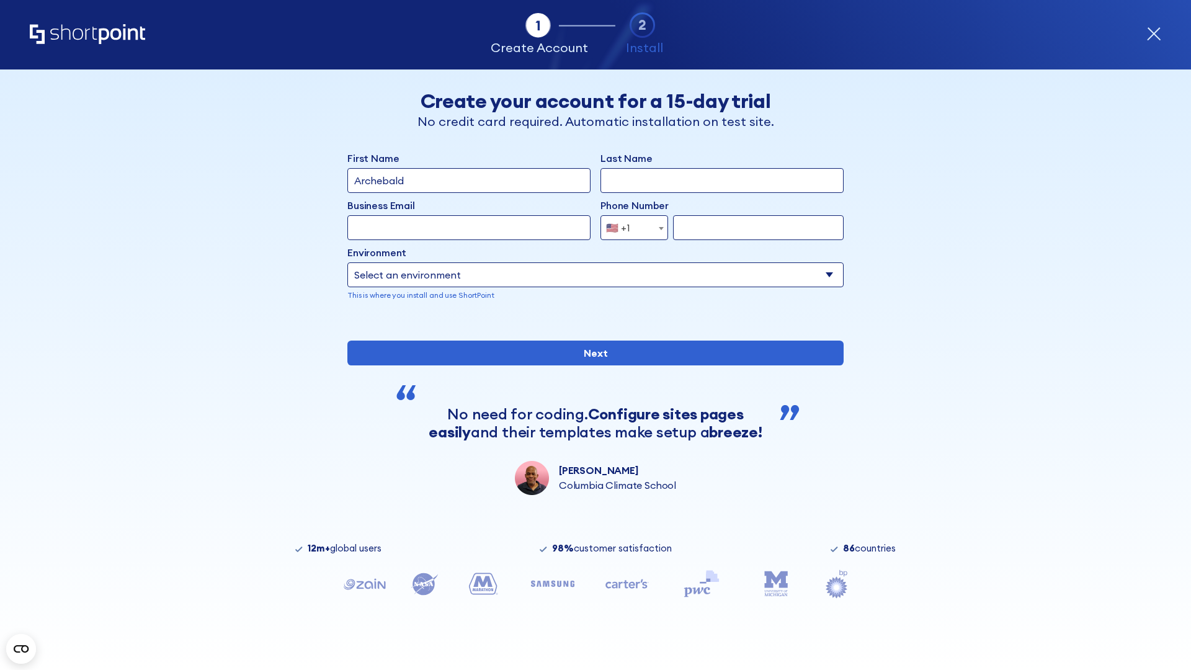
type input "Archebald"
type input "Berkuskv"
type input "[EMAIL_ADDRESS][DOMAIN_NAME]"
type input "2125556789"
select select "SharePoint 2013 (On-Premise)"
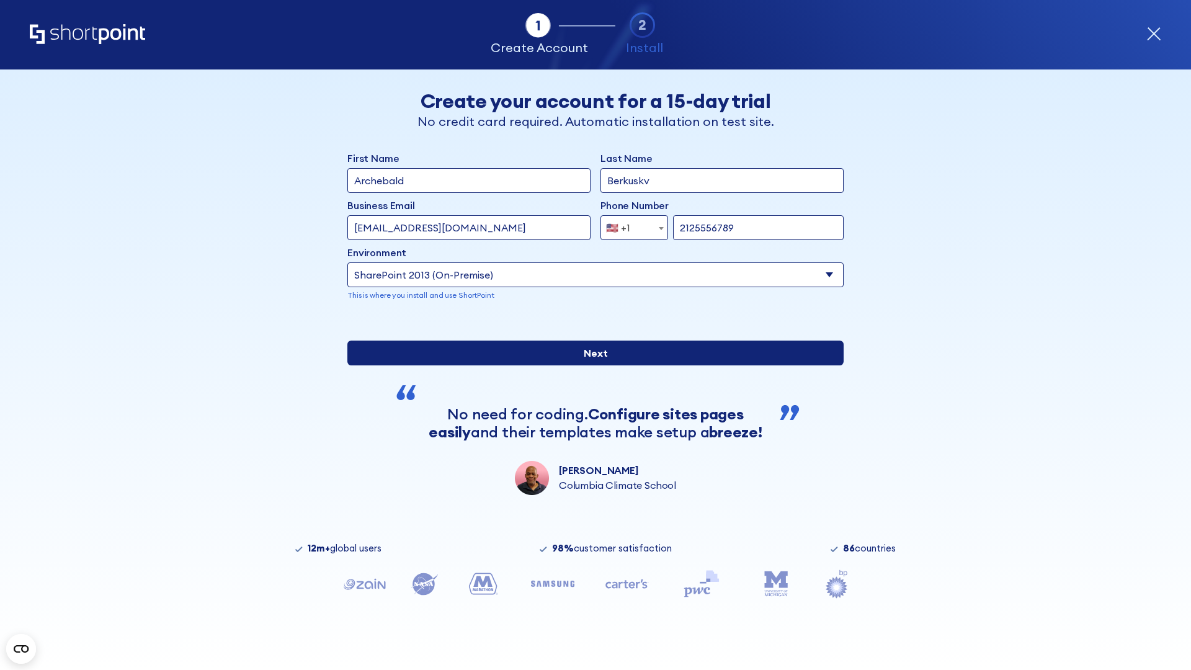
type input "2125556789"
click at [590, 417] on div "First Name Archebald Last Name Berkuskv Business Email Invalid Email Address te…" at bounding box center [595, 323] width 496 height 344
click at [590, 365] on input "Next" at bounding box center [595, 352] width 496 height 25
